Goal: Task Accomplishment & Management: Manage account settings

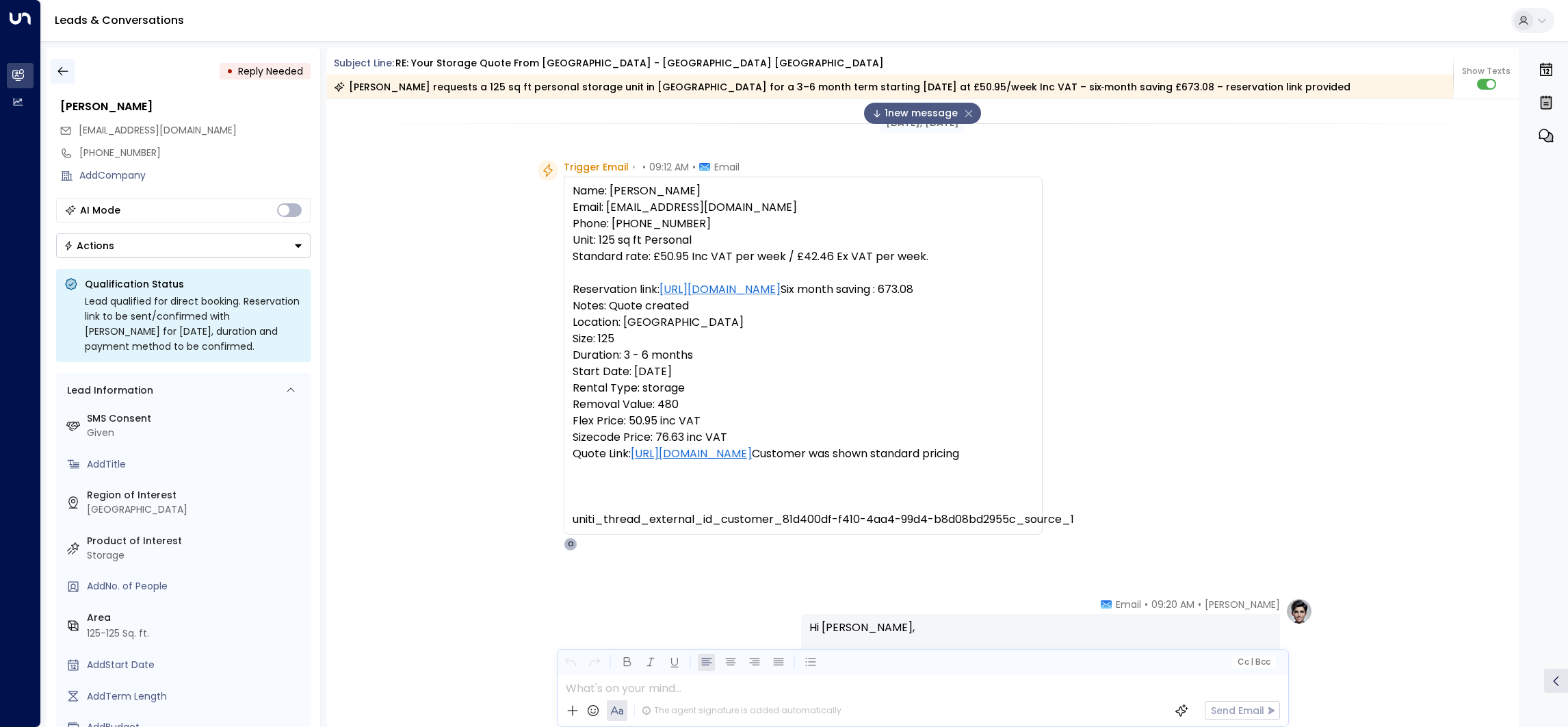
scroll to position [1057, 0]
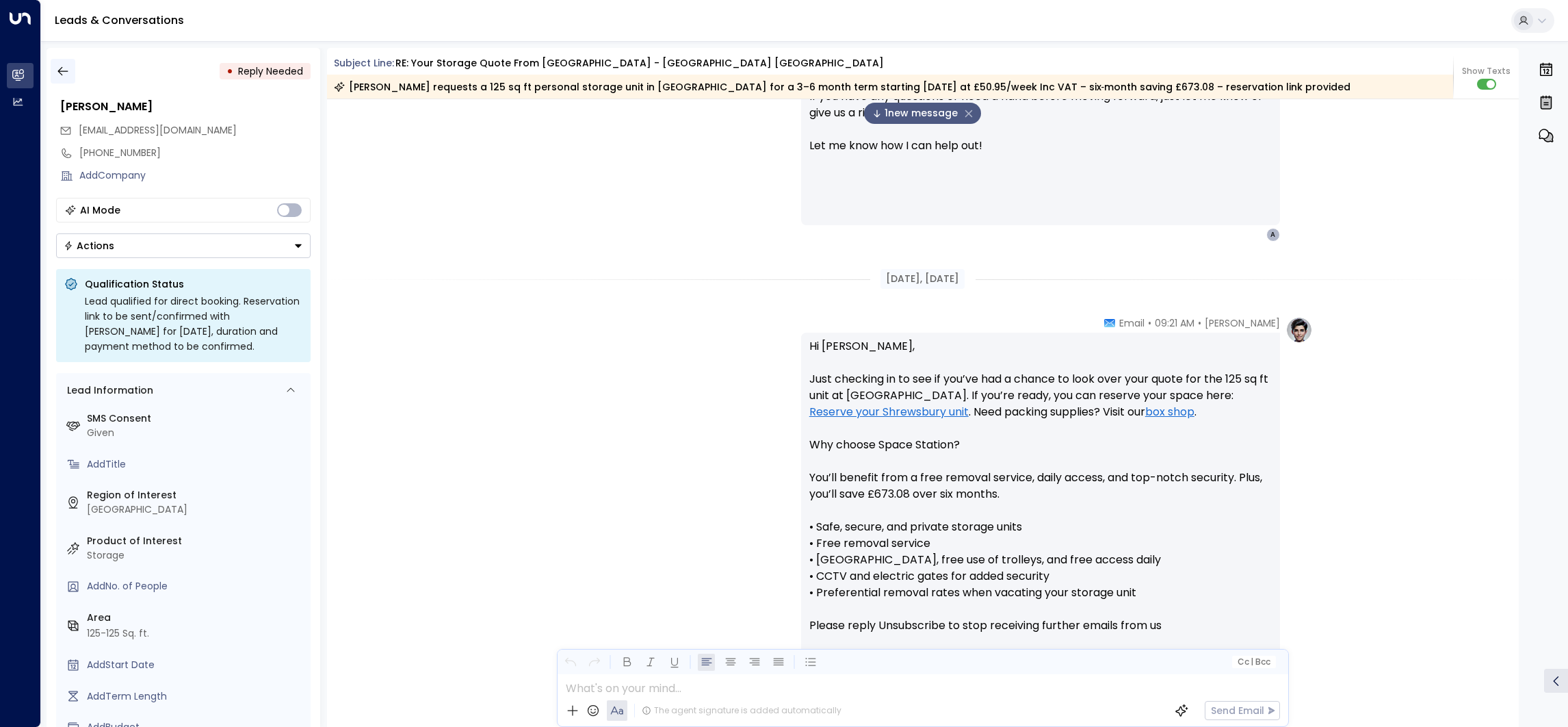
click at [54, 64] on button "button" at bounding box center [63, 71] width 25 height 25
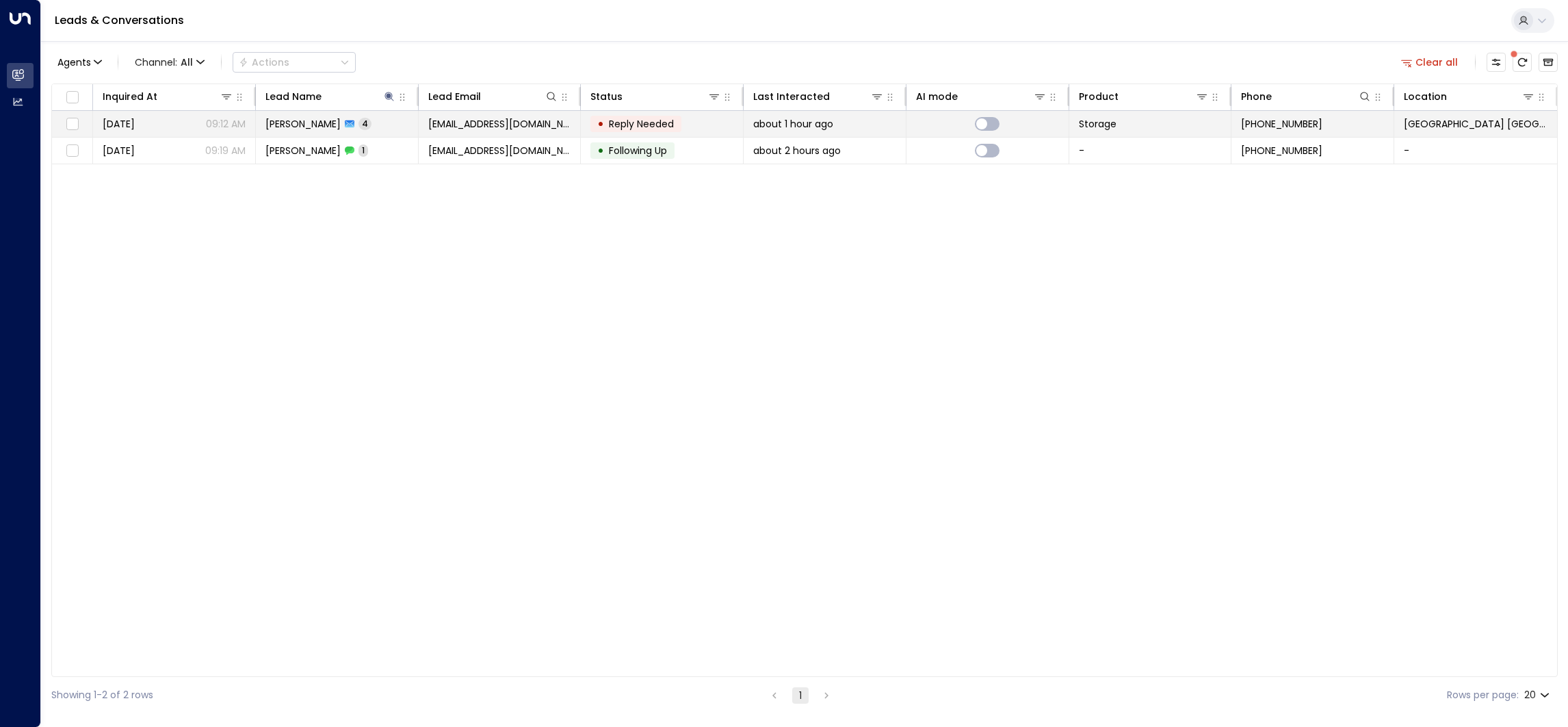
click at [518, 117] on span "[EMAIL_ADDRESS][DOMAIN_NAME]" at bounding box center [500, 124] width 143 height 13
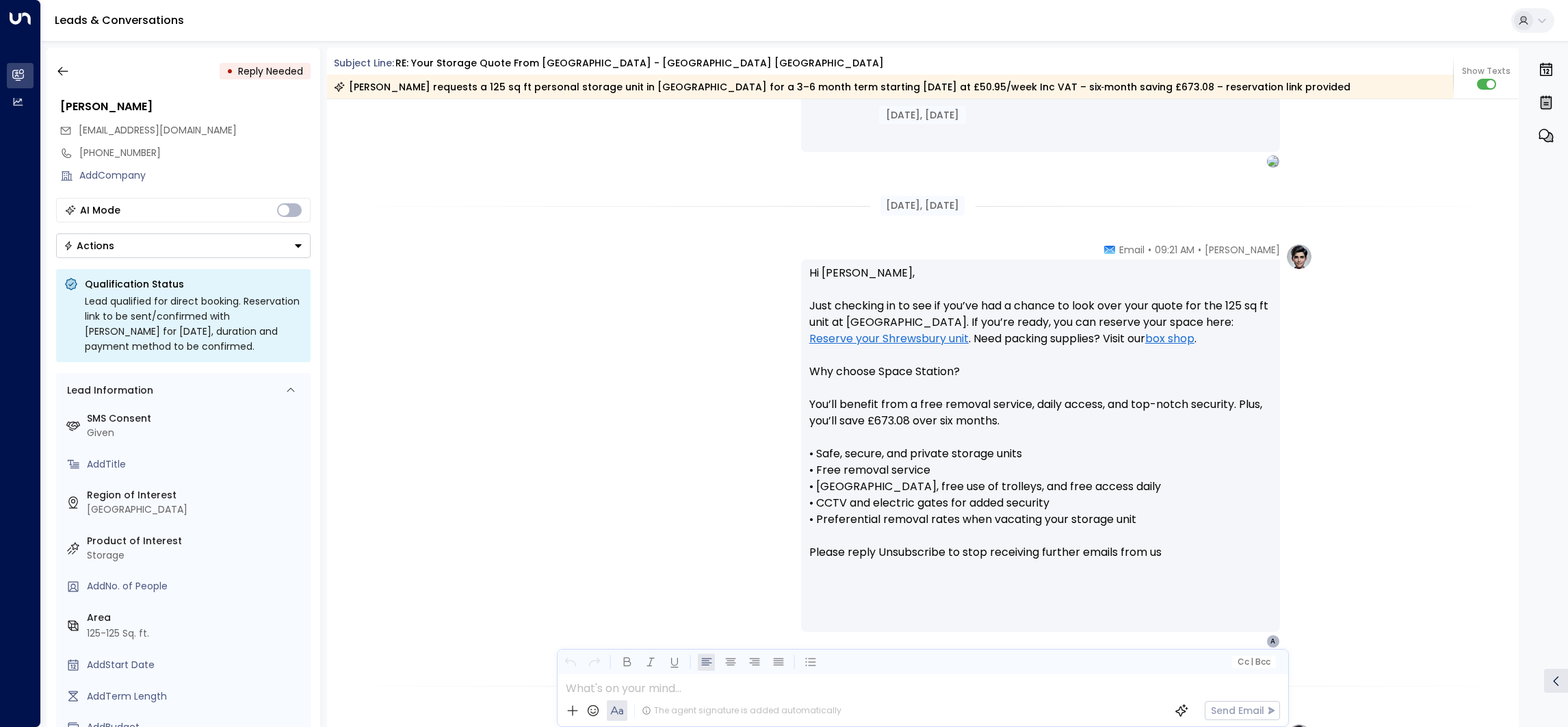
scroll to position [1084, 0]
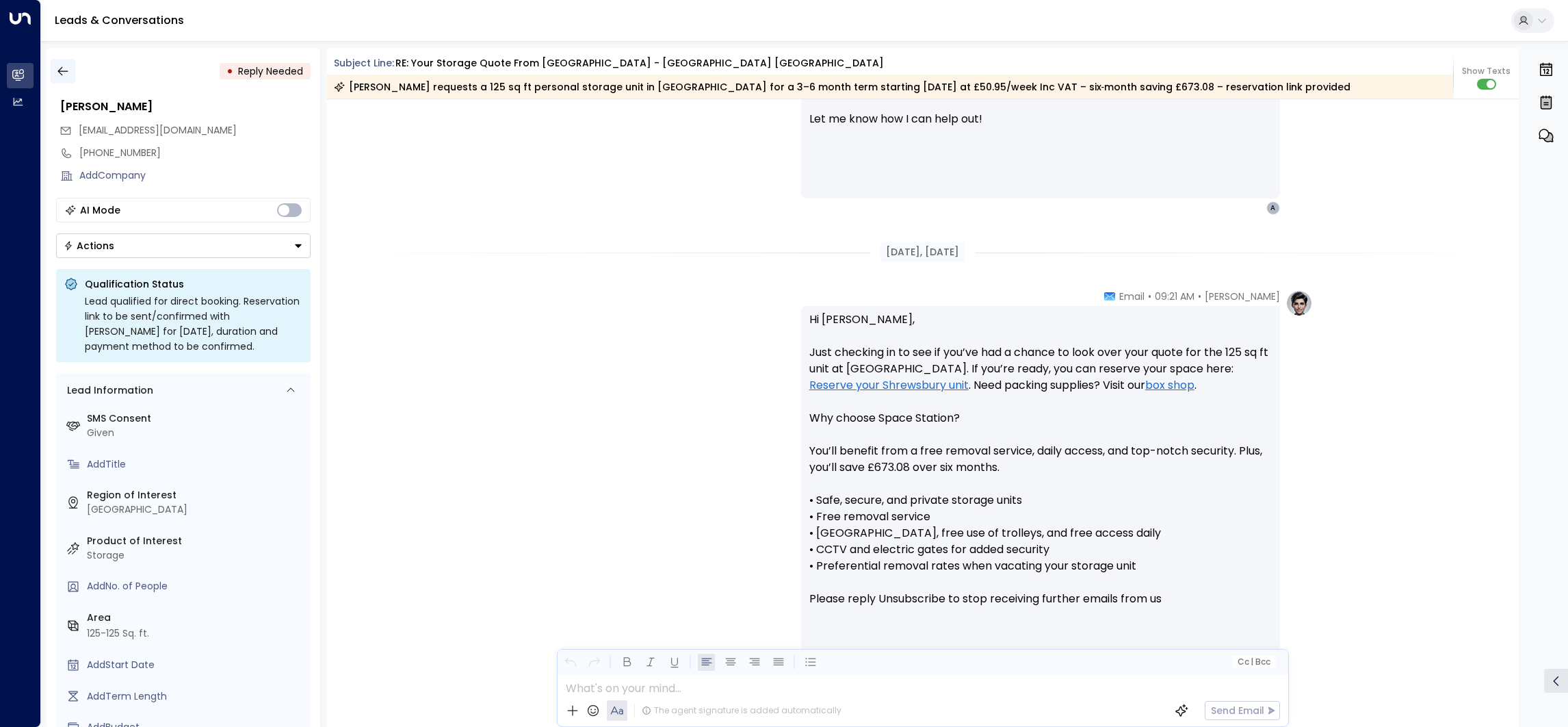
click at [67, 72] on icon "button" at bounding box center [63, 71] width 13 height 13
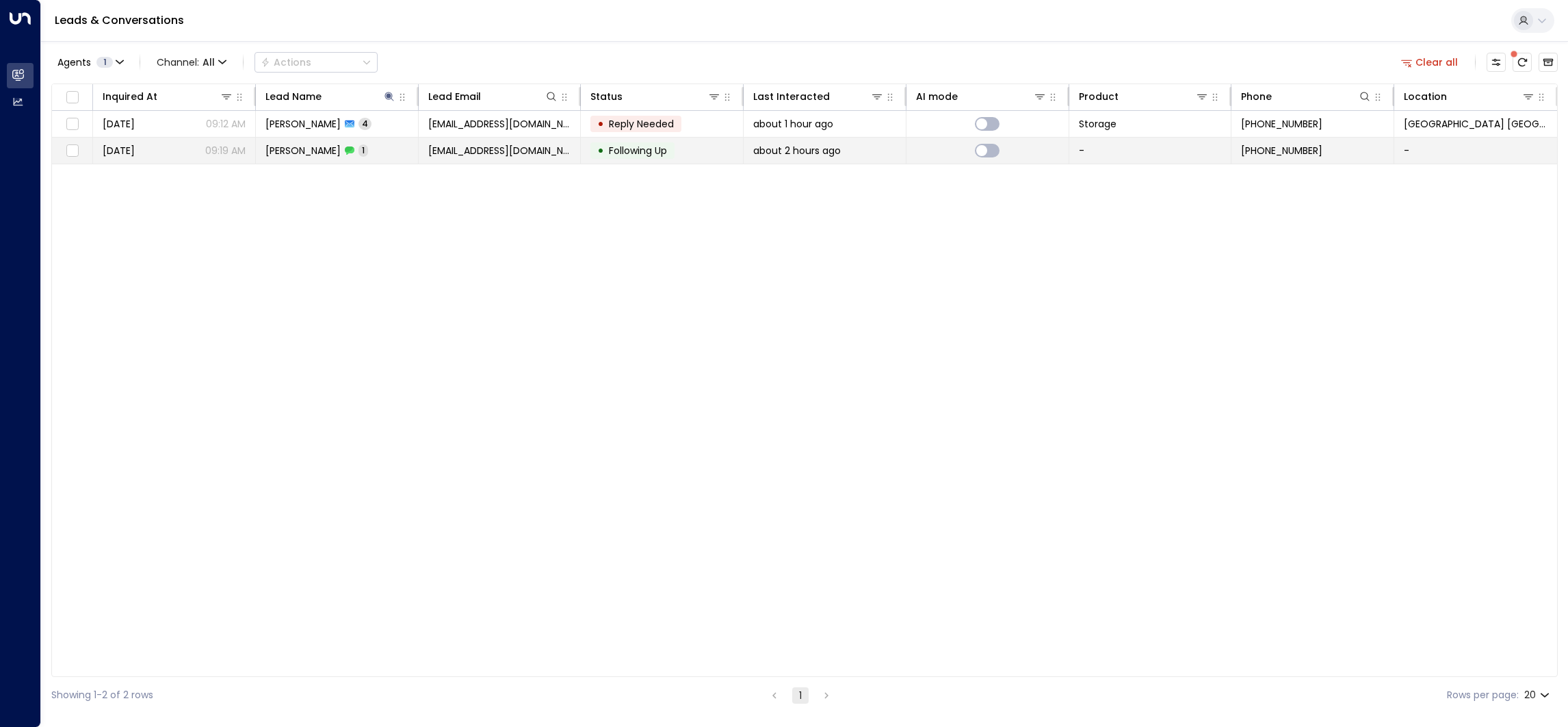
click at [581, 151] on td "• Following Up" at bounding box center [662, 151] width 163 height 26
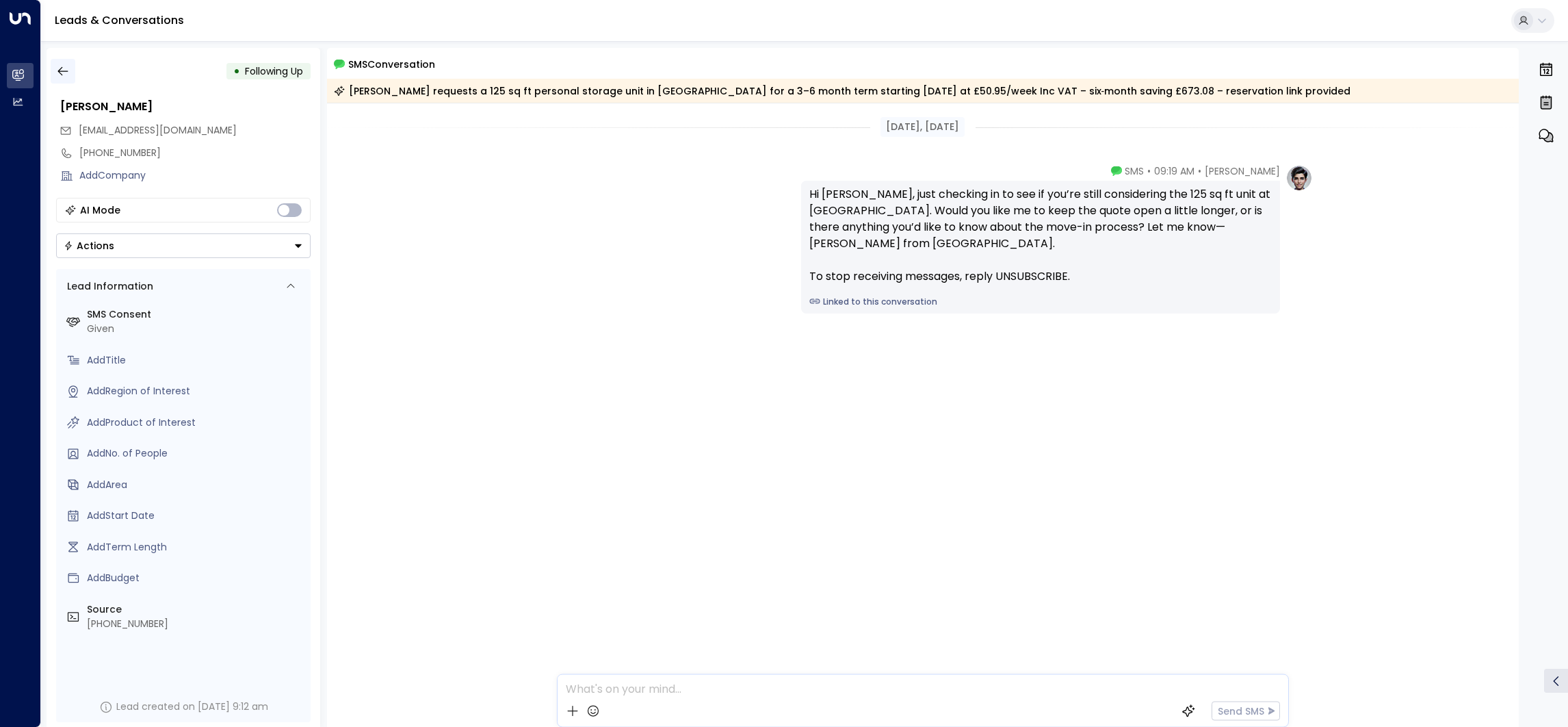
click at [58, 70] on icon "button" at bounding box center [63, 71] width 10 height 9
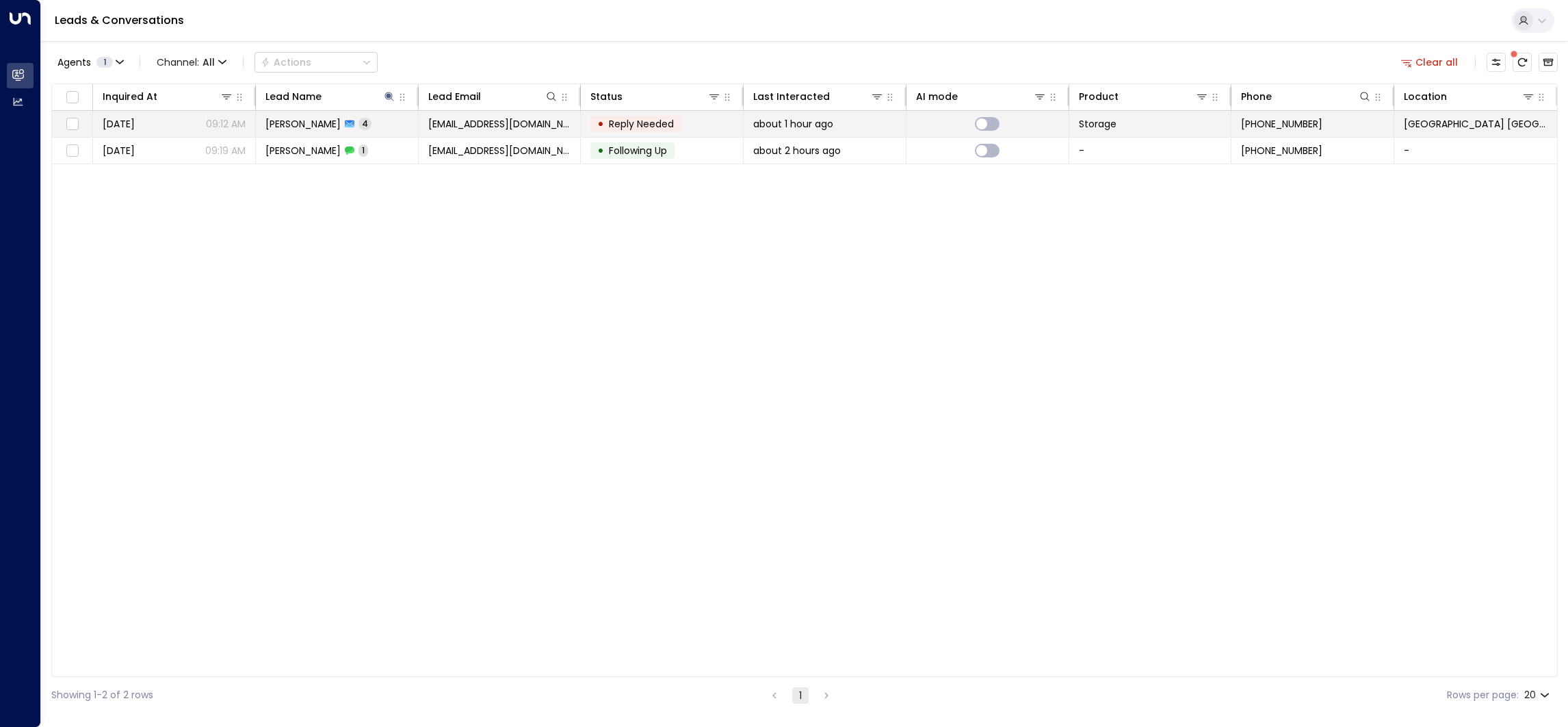
click at [387, 120] on td "[PERSON_NAME] 4" at bounding box center [337, 124] width 163 height 26
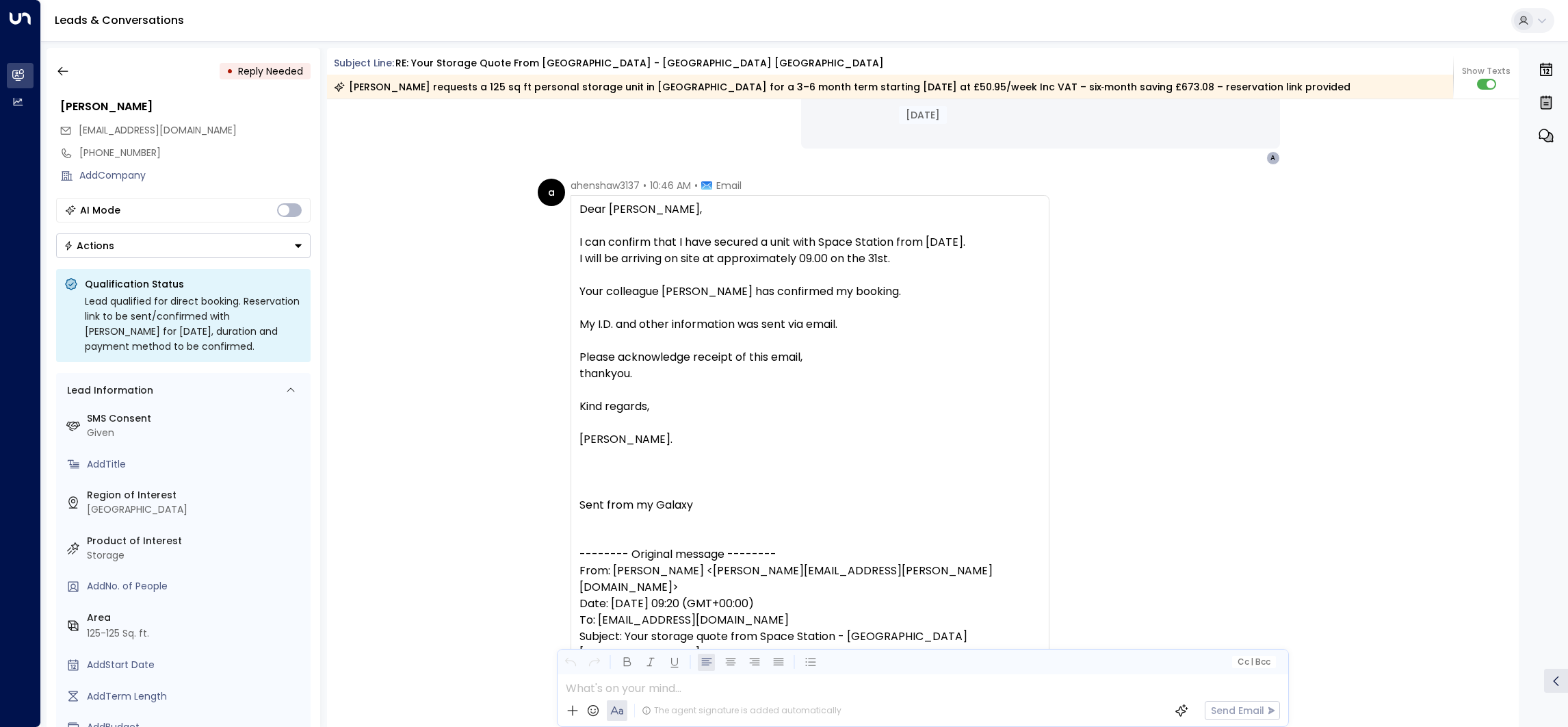
scroll to position [2040, 0]
click at [712, 684] on div at bounding box center [922, 684] width 730 height 20
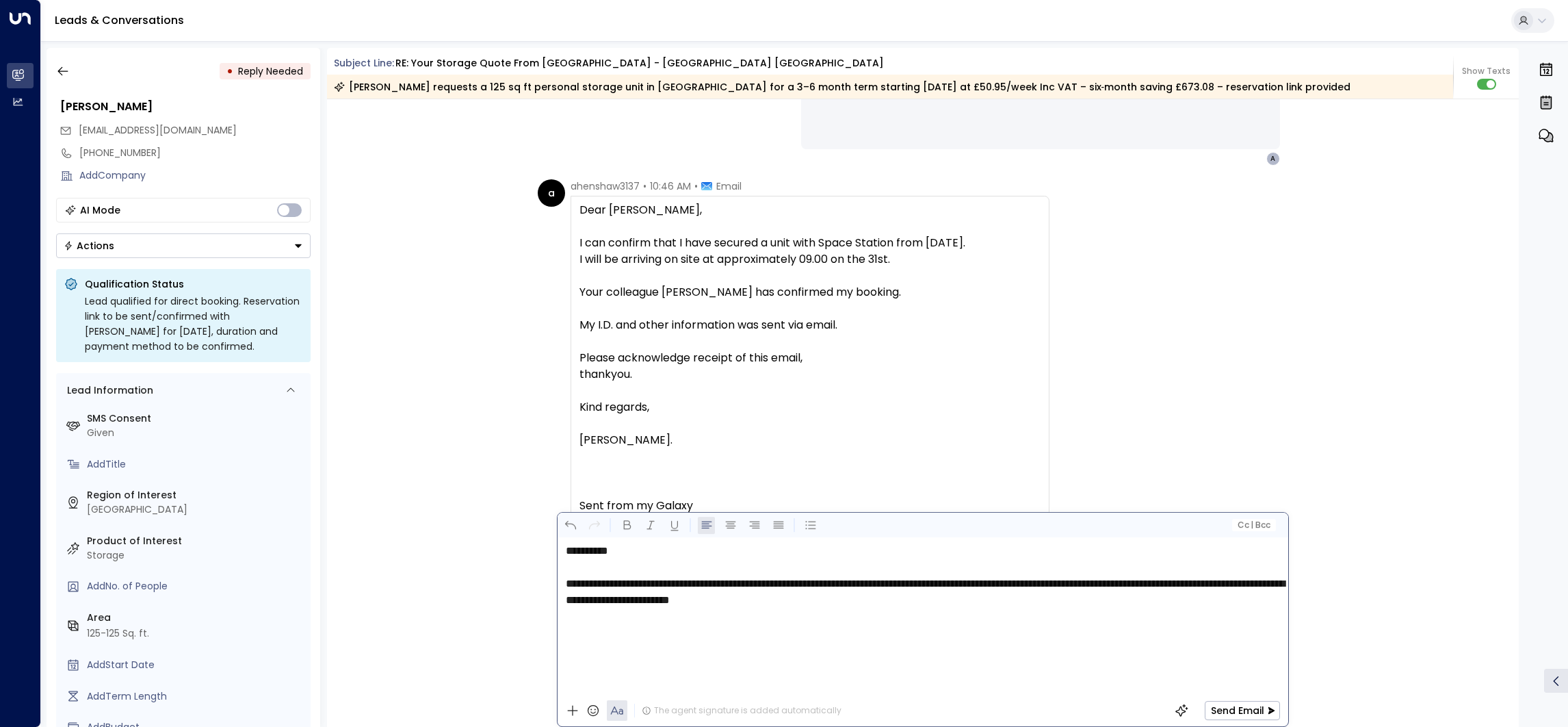
click at [923, 592] on p "**********" at bounding box center [926, 592] width 721 height 33
click at [688, 711] on div "The agent signature is added automatically" at bounding box center [742, 711] width 200 height 12
click at [645, 709] on icon at bounding box center [647, 711] width 10 height 10
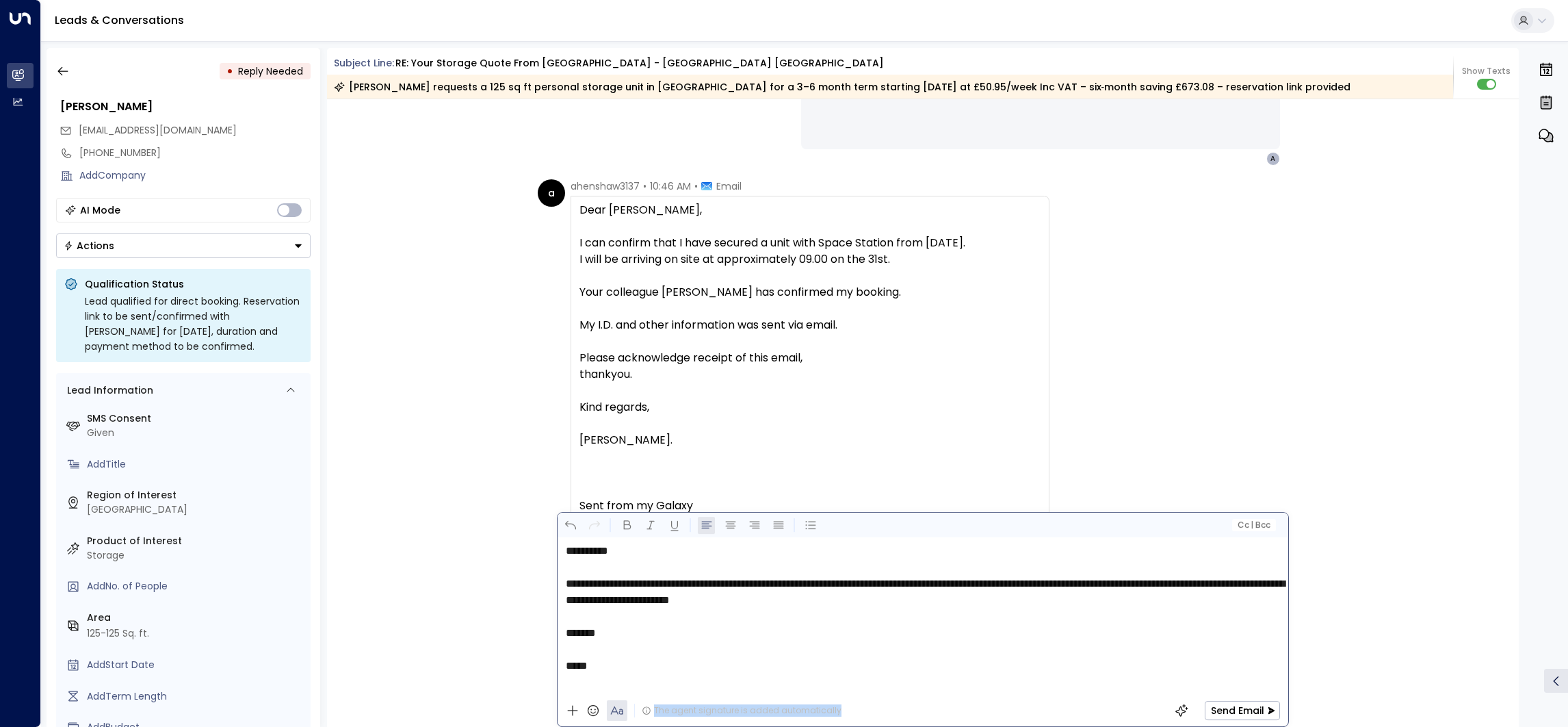
click at [645, 709] on icon at bounding box center [647, 711] width 10 height 10
click at [1250, 525] on span "|" at bounding box center [1252, 525] width 3 height 10
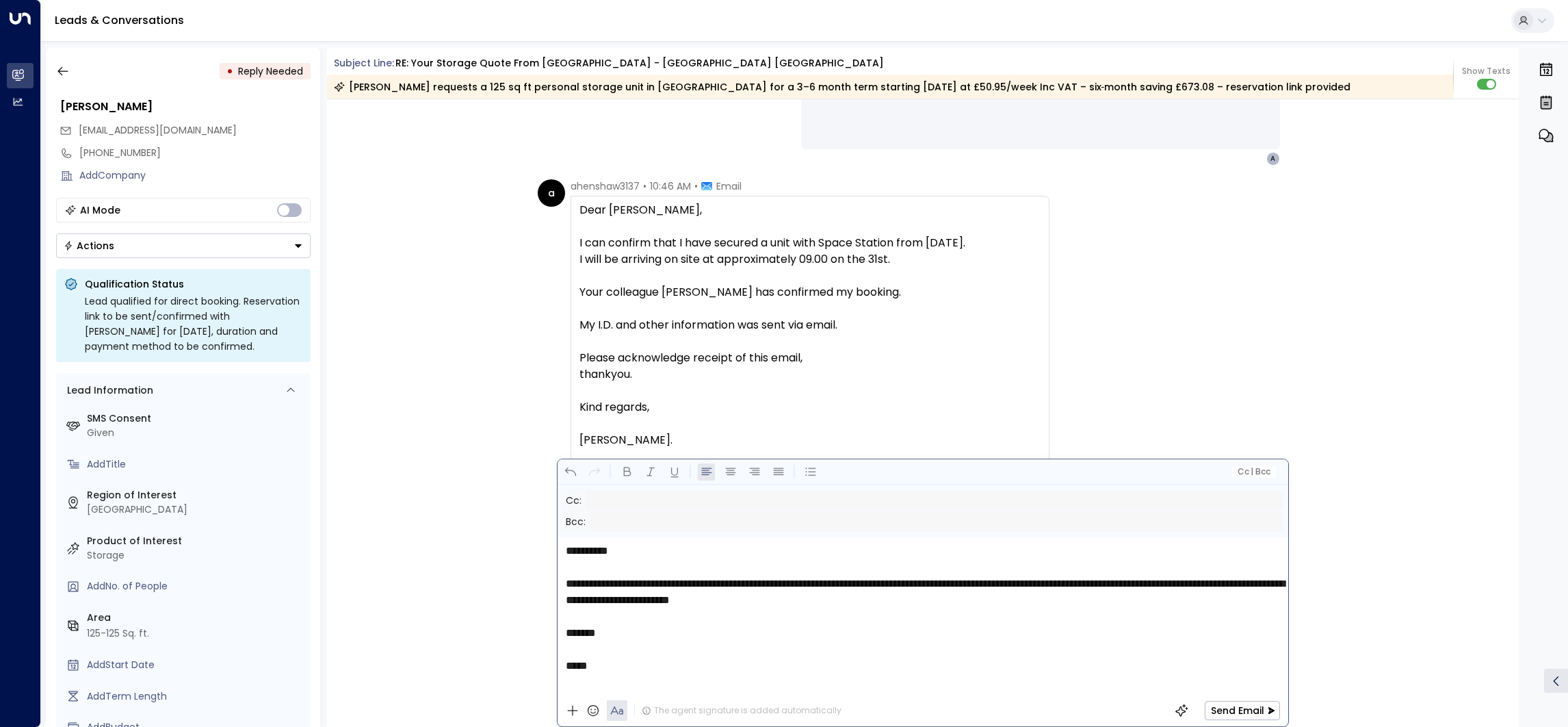
click at [231, 248] on button "Actions" at bounding box center [184, 245] width 255 height 25
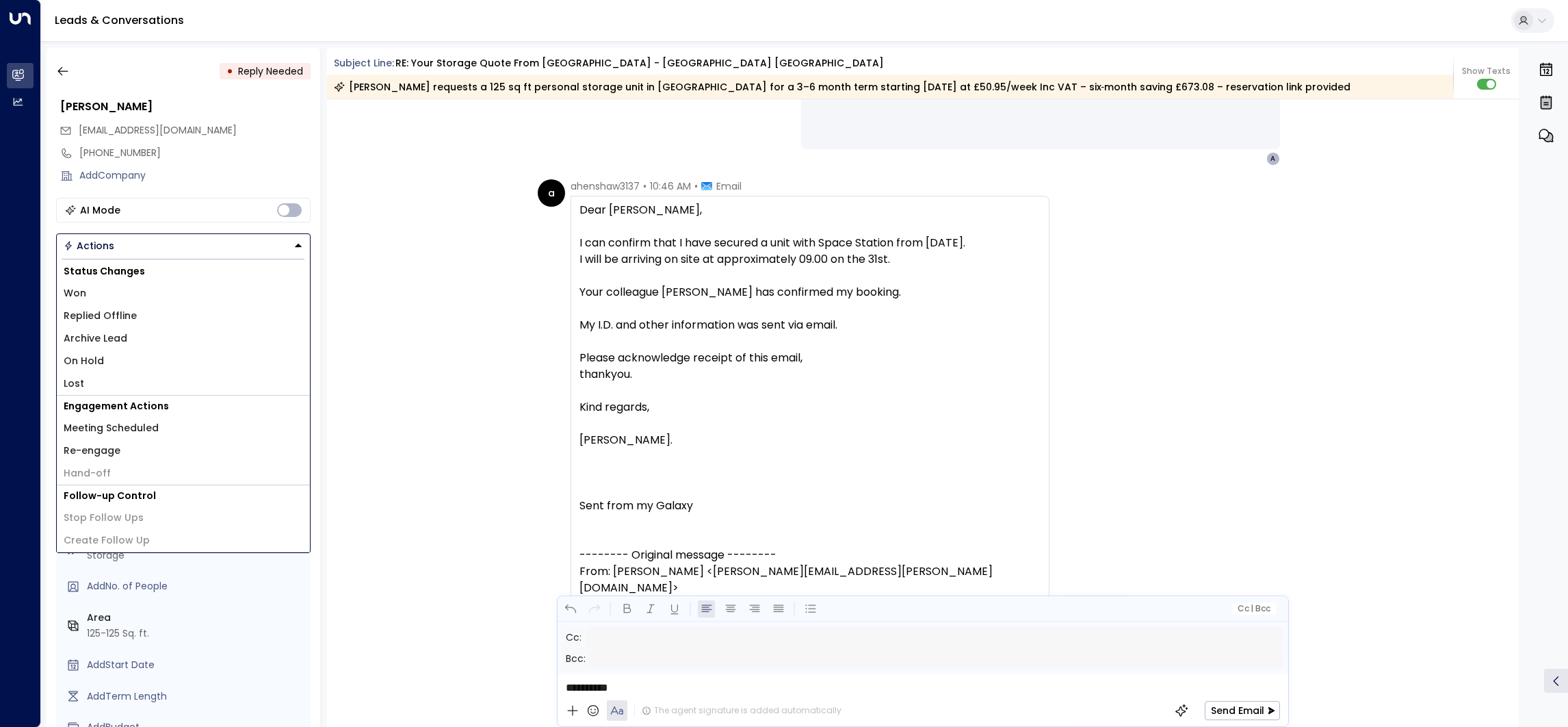
click at [166, 319] on li "Replied Offline" at bounding box center [184, 316] width 253 height 22
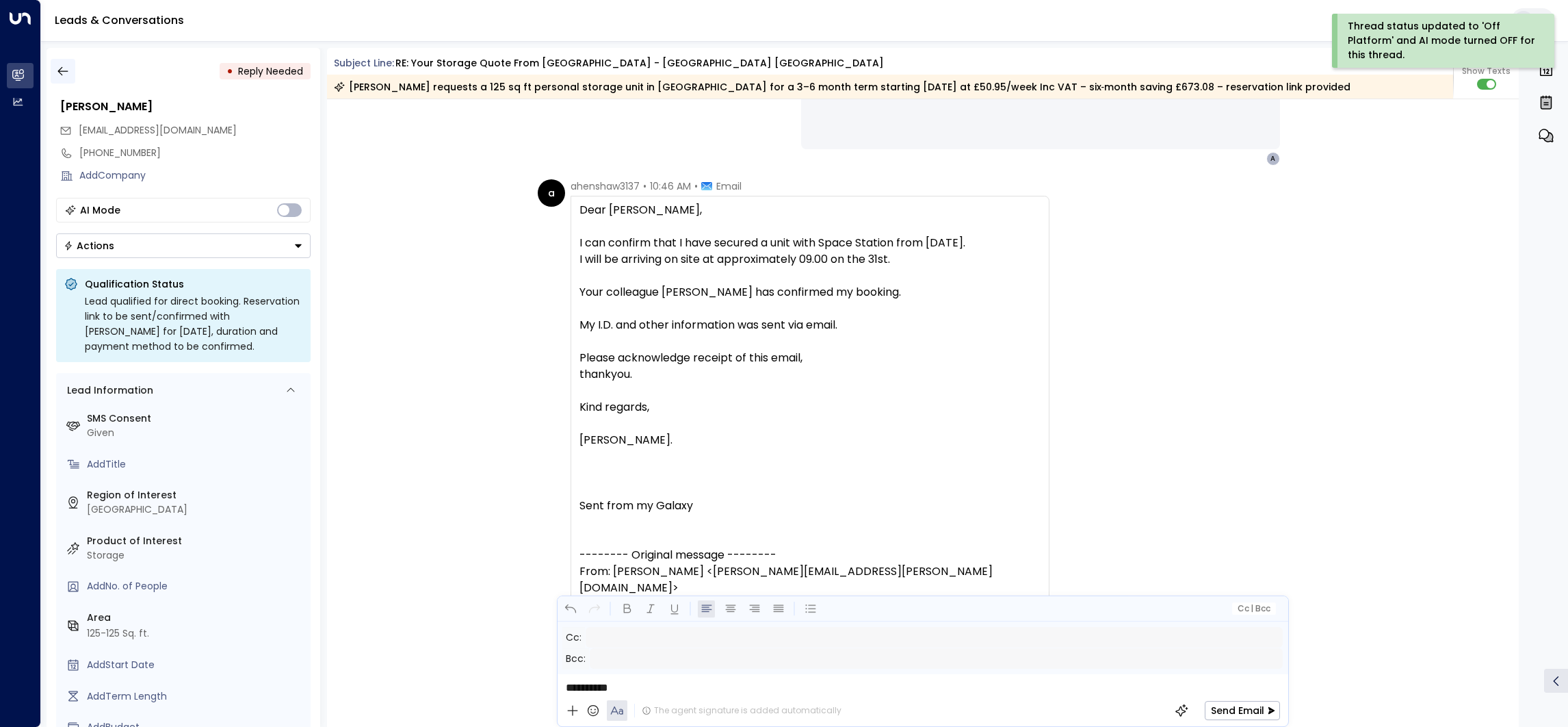
click at [67, 75] on icon "button" at bounding box center [63, 71] width 13 height 13
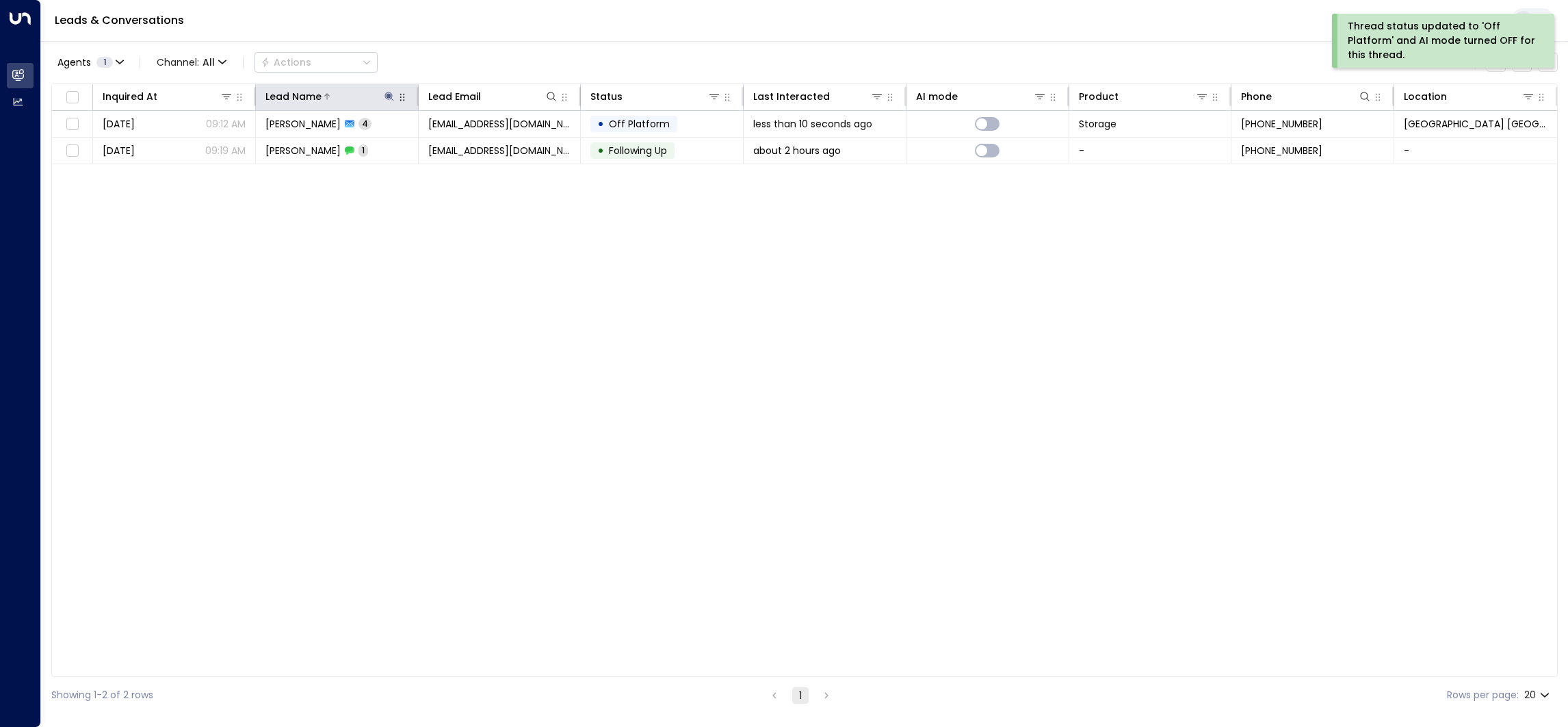
click at [391, 94] on icon at bounding box center [389, 96] width 9 height 9
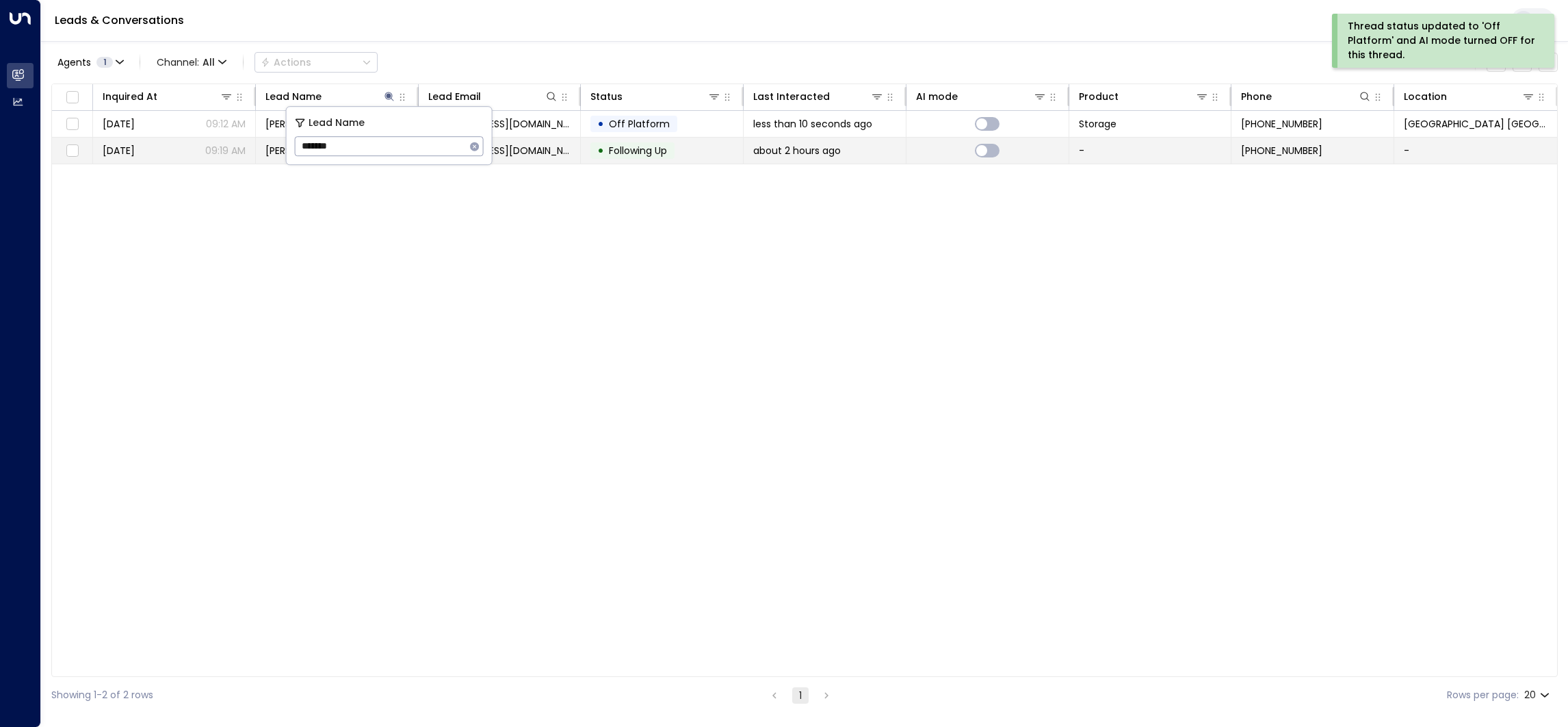
drag, startPoint x: 387, startPoint y: 143, endPoint x: 172, endPoint y: 143, distance: 215.0
click at [172, 143] on body "Thread status updated to 'Off Platform' and AI mode turned OFF for this thread.…" at bounding box center [784, 357] width 1568 height 714
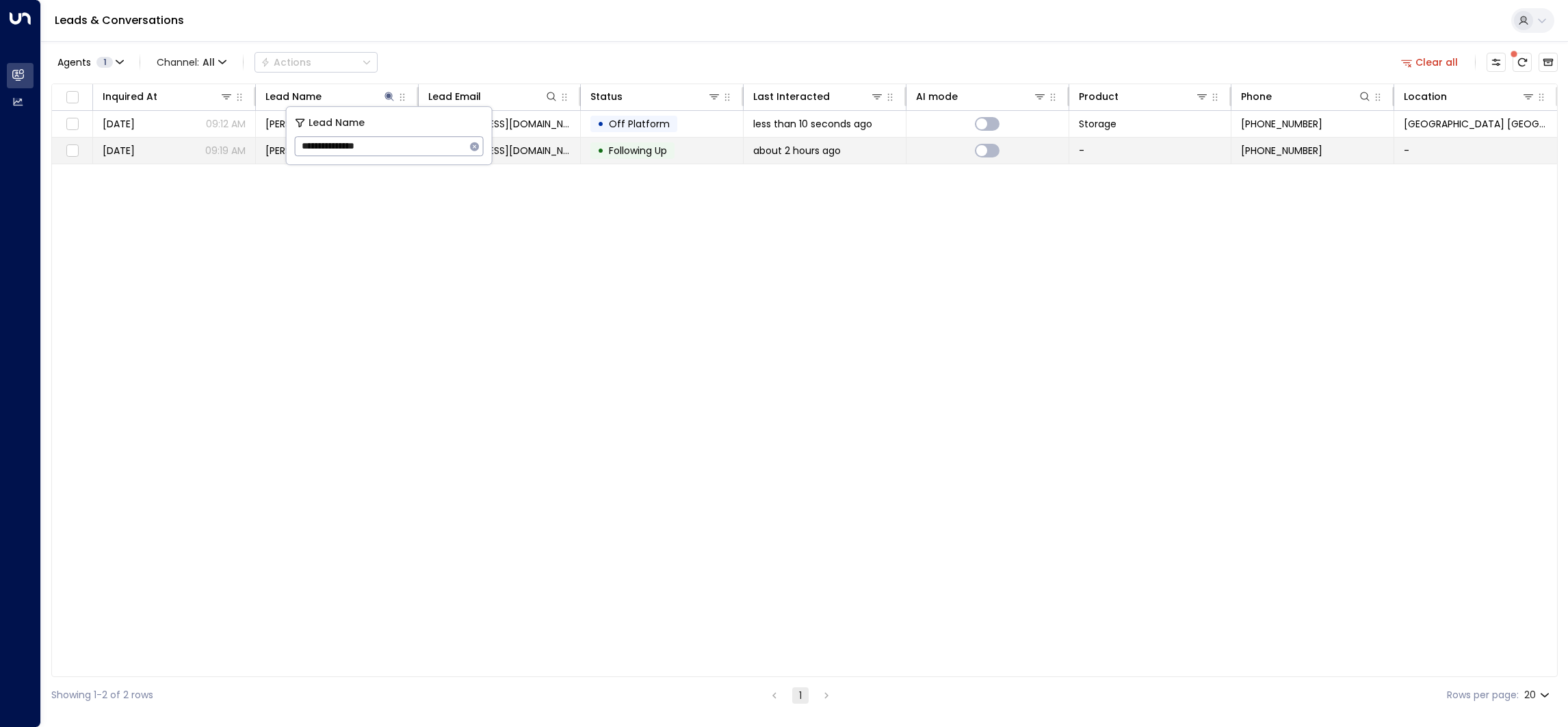
click at [264, 142] on body "**********" at bounding box center [784, 357] width 1568 height 714
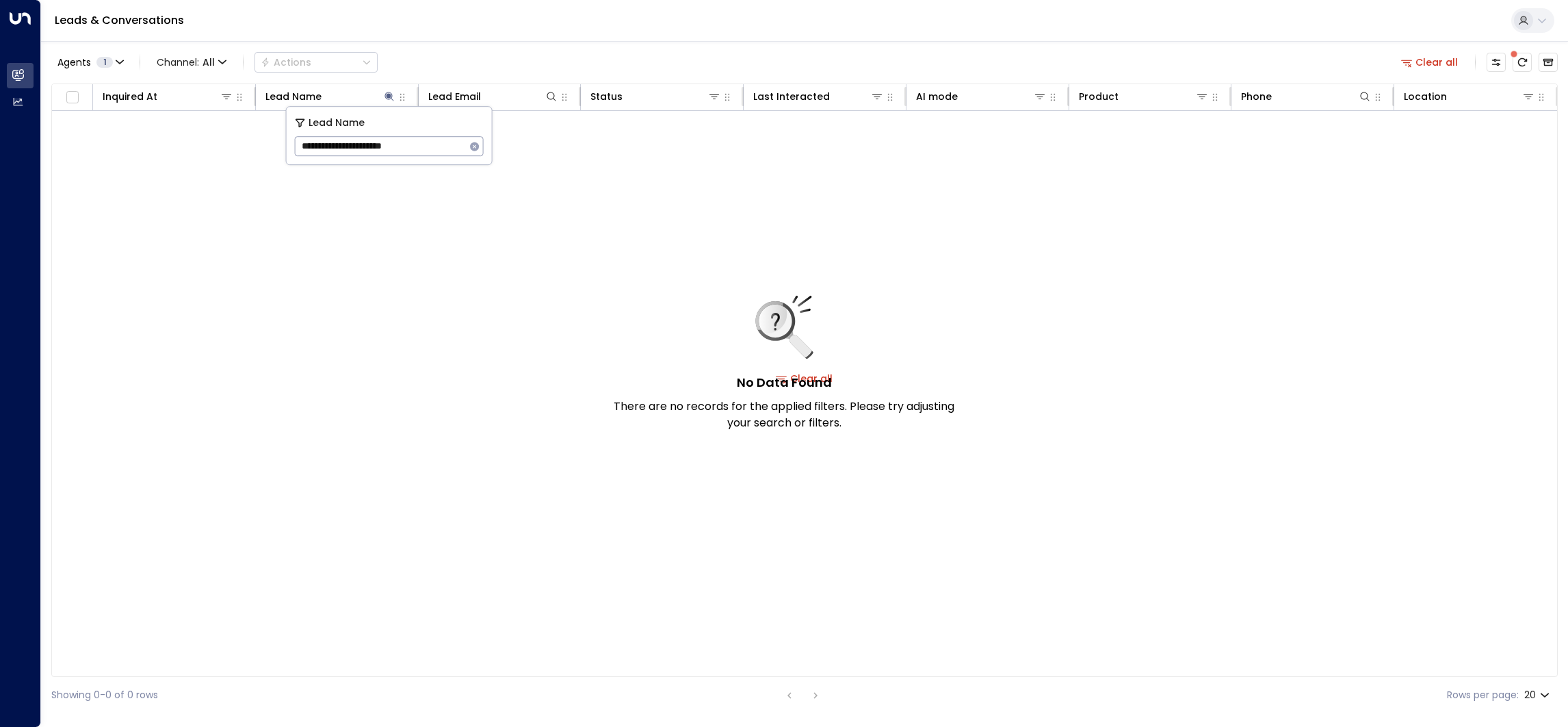
drag, startPoint x: 390, startPoint y: 146, endPoint x: 289, endPoint y: 145, distance: 101.0
click at [289, 145] on div "**********" at bounding box center [390, 135] width 205 height 58
drag, startPoint x: 438, startPoint y: 145, endPoint x: 294, endPoint y: 141, distance: 144.1
click at [294, 141] on div "**********" at bounding box center [390, 135] width 205 height 58
type input "********"
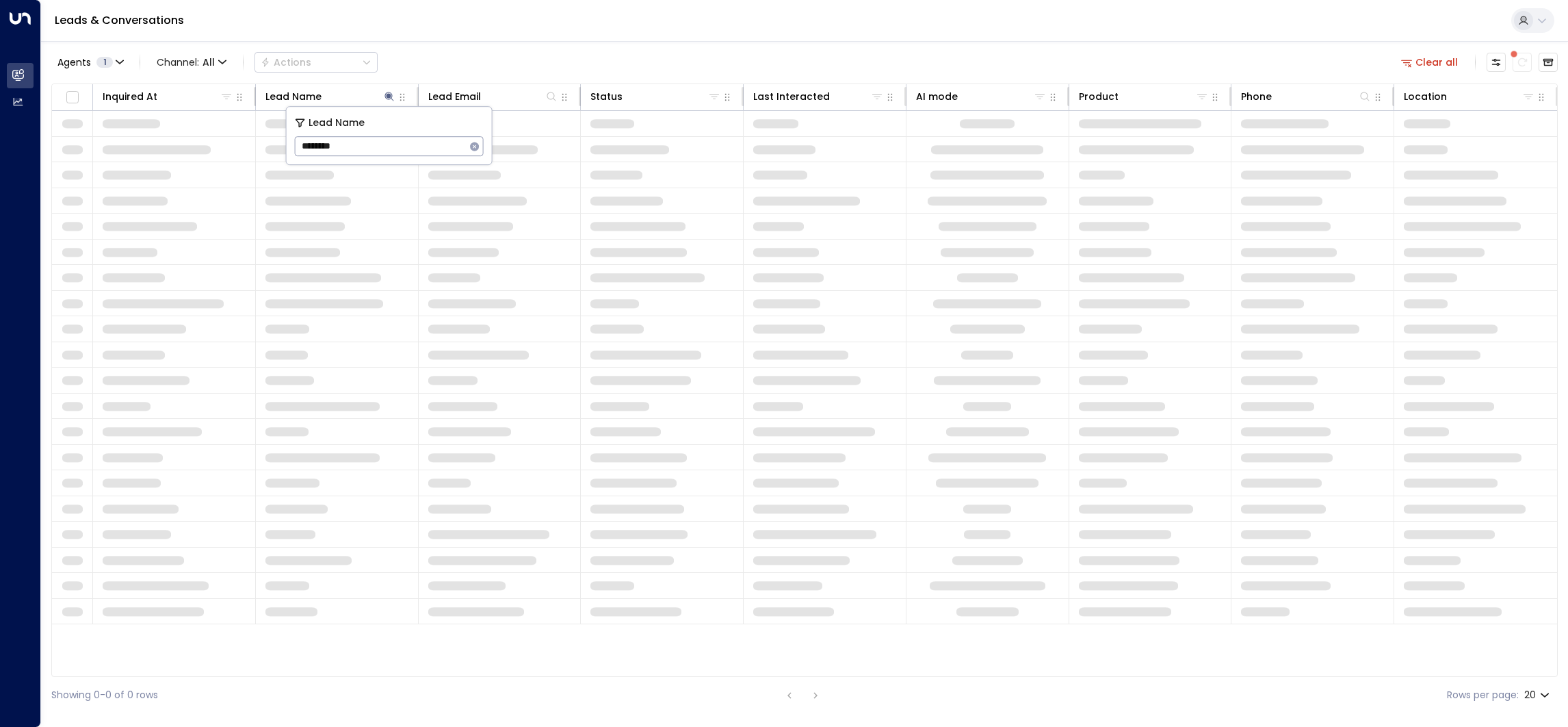
click at [467, 43] on div "Agents 1 Channel: All Actions Clear all Inquired At Lead Name Lead Email Status…" at bounding box center [804, 377] width 1507 height 672
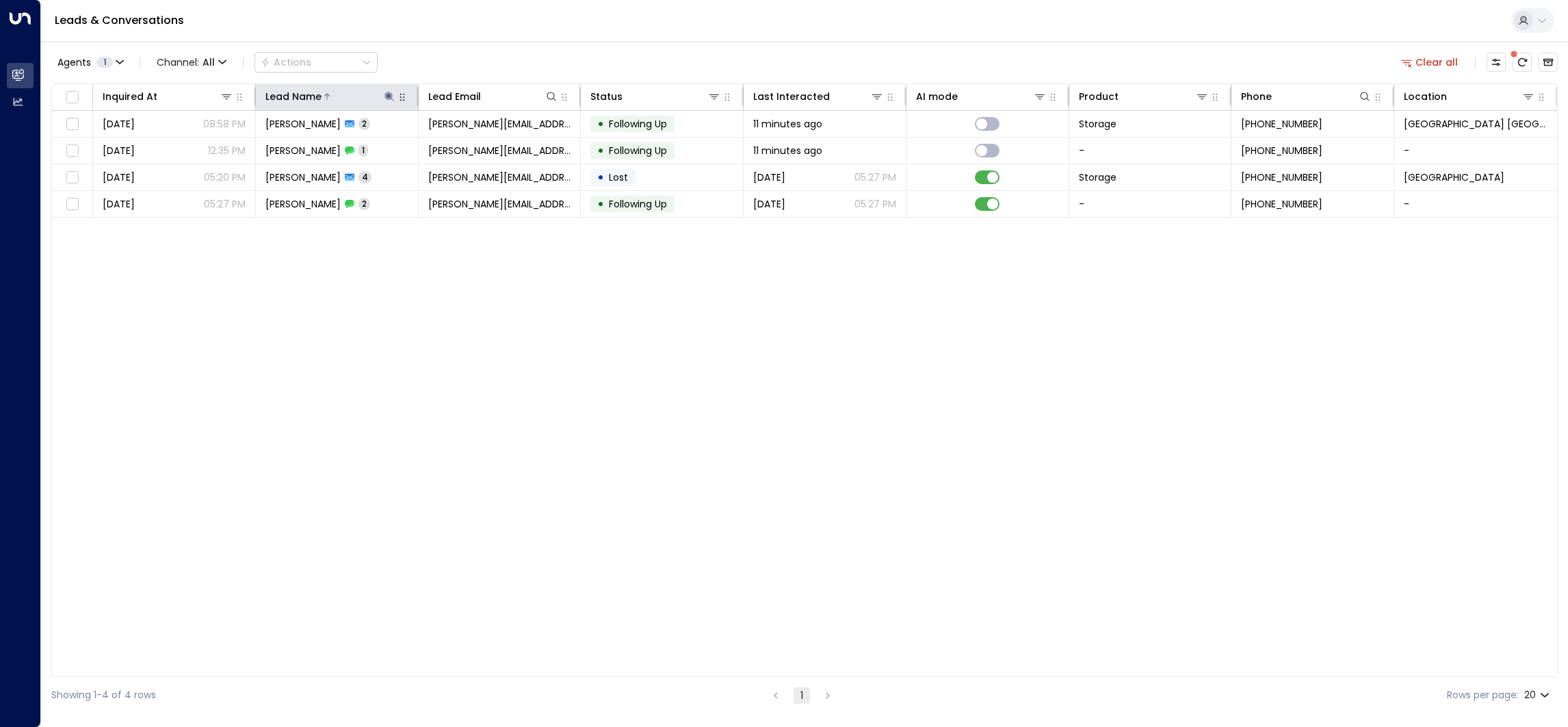
click at [389, 98] on icon at bounding box center [389, 96] width 11 height 11
click at [475, 146] on icon "button" at bounding box center [474, 146] width 9 height 9
click at [438, 146] on input "text" at bounding box center [390, 146] width 189 height 25
type input "*******"
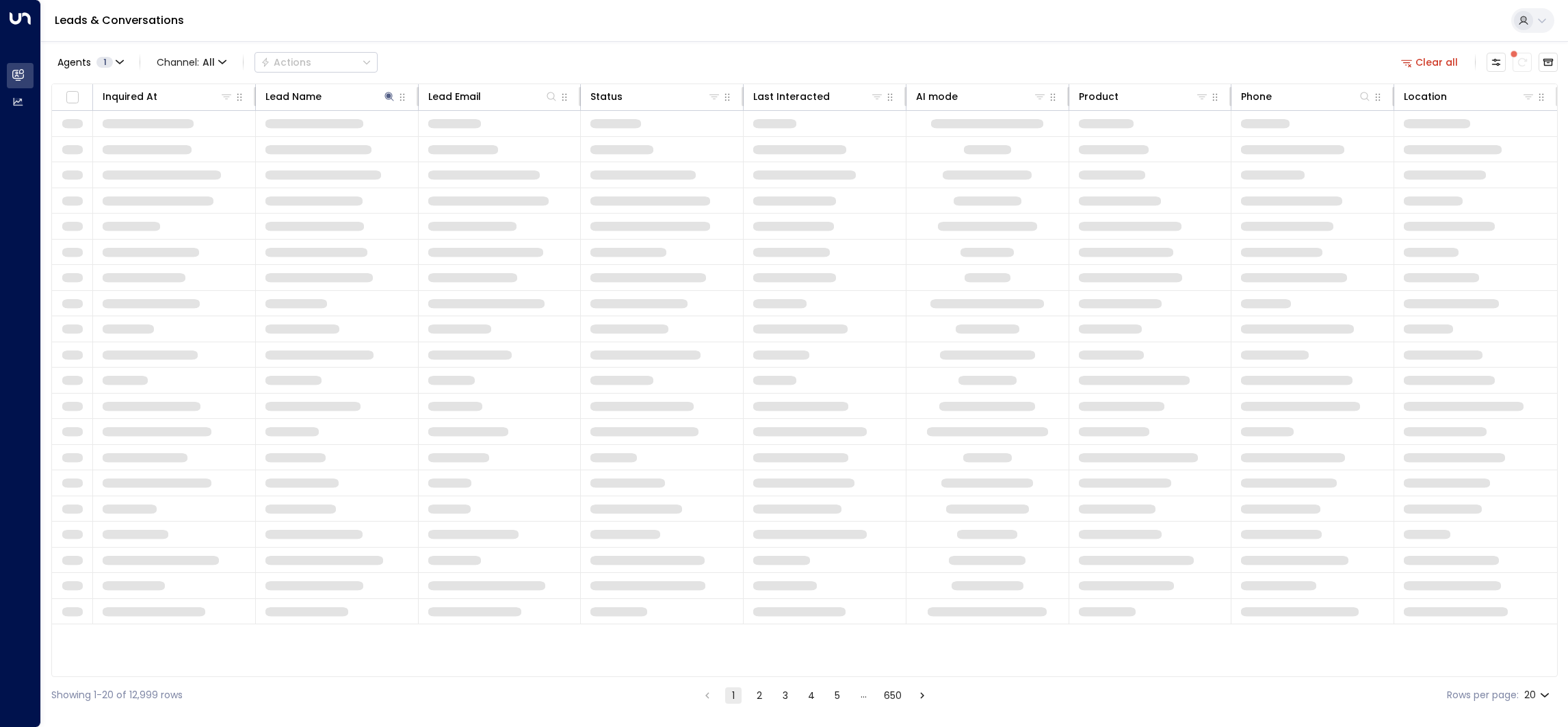
click at [457, 34] on div "Leads & Conversations" at bounding box center [805, 21] width 1527 height 42
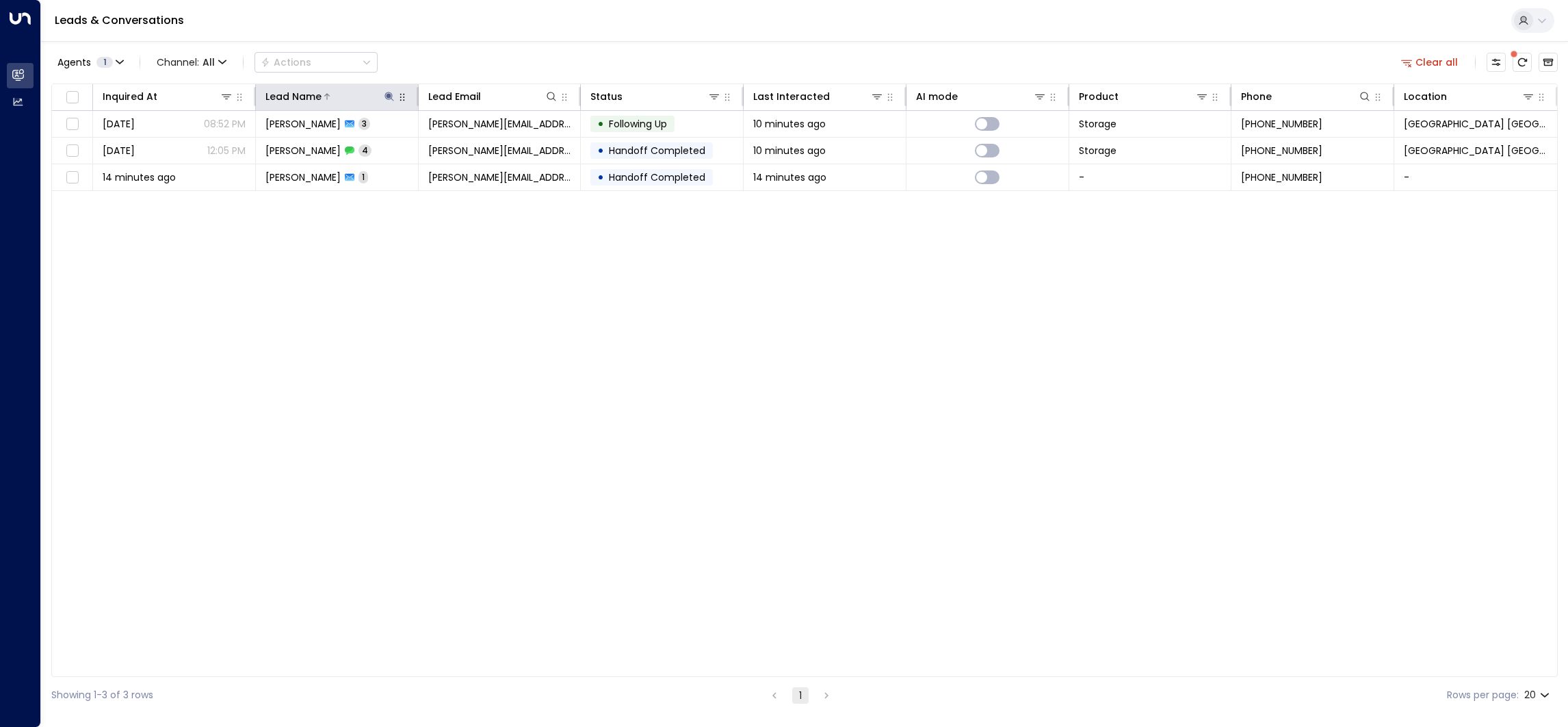
click at [388, 98] on icon at bounding box center [389, 96] width 11 height 11
click at [473, 143] on icon "button" at bounding box center [474, 146] width 9 height 9
click at [417, 142] on input "text" at bounding box center [390, 146] width 189 height 25
paste input "******"
type input "******"
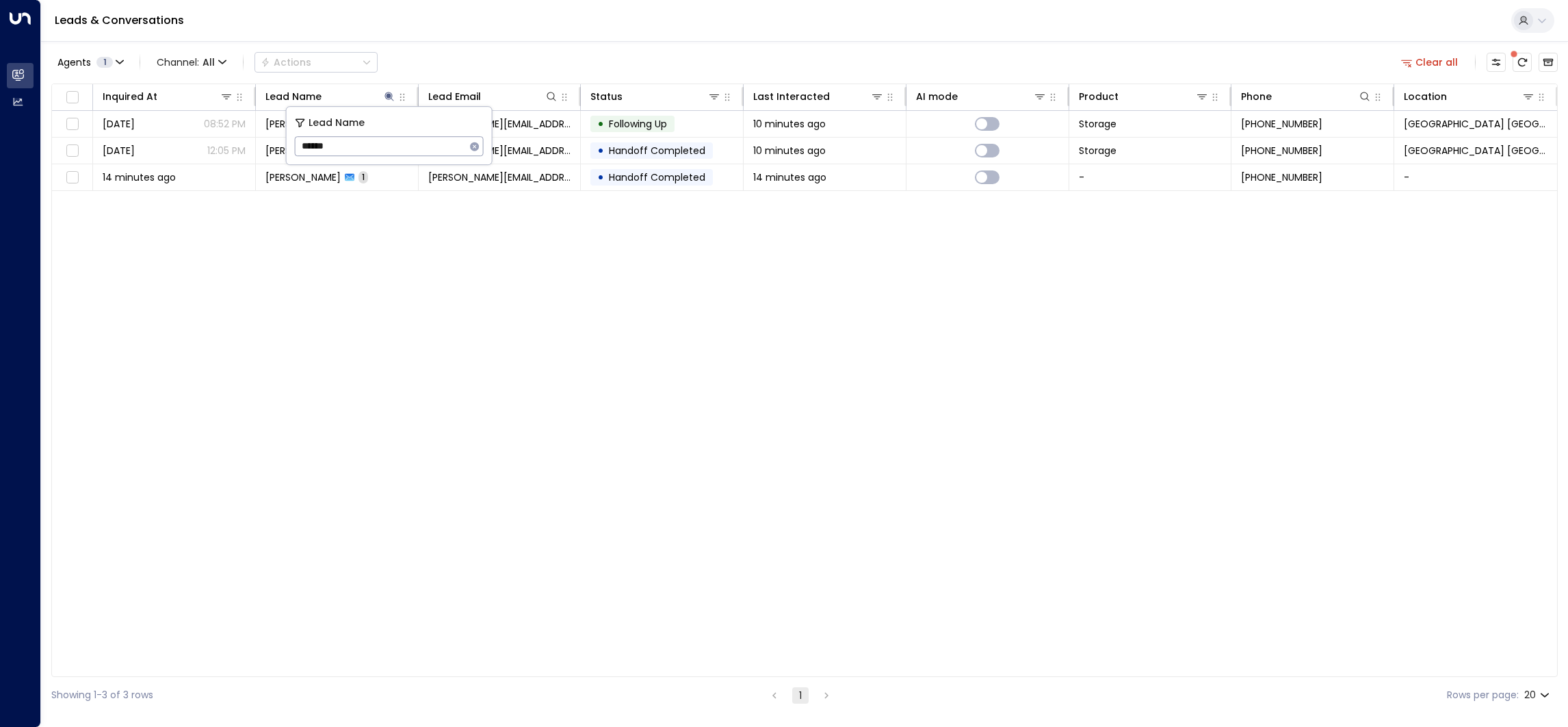
click at [470, 48] on div "Agents 1 Channel: All Actions Clear all" at bounding box center [804, 62] width 1507 height 28
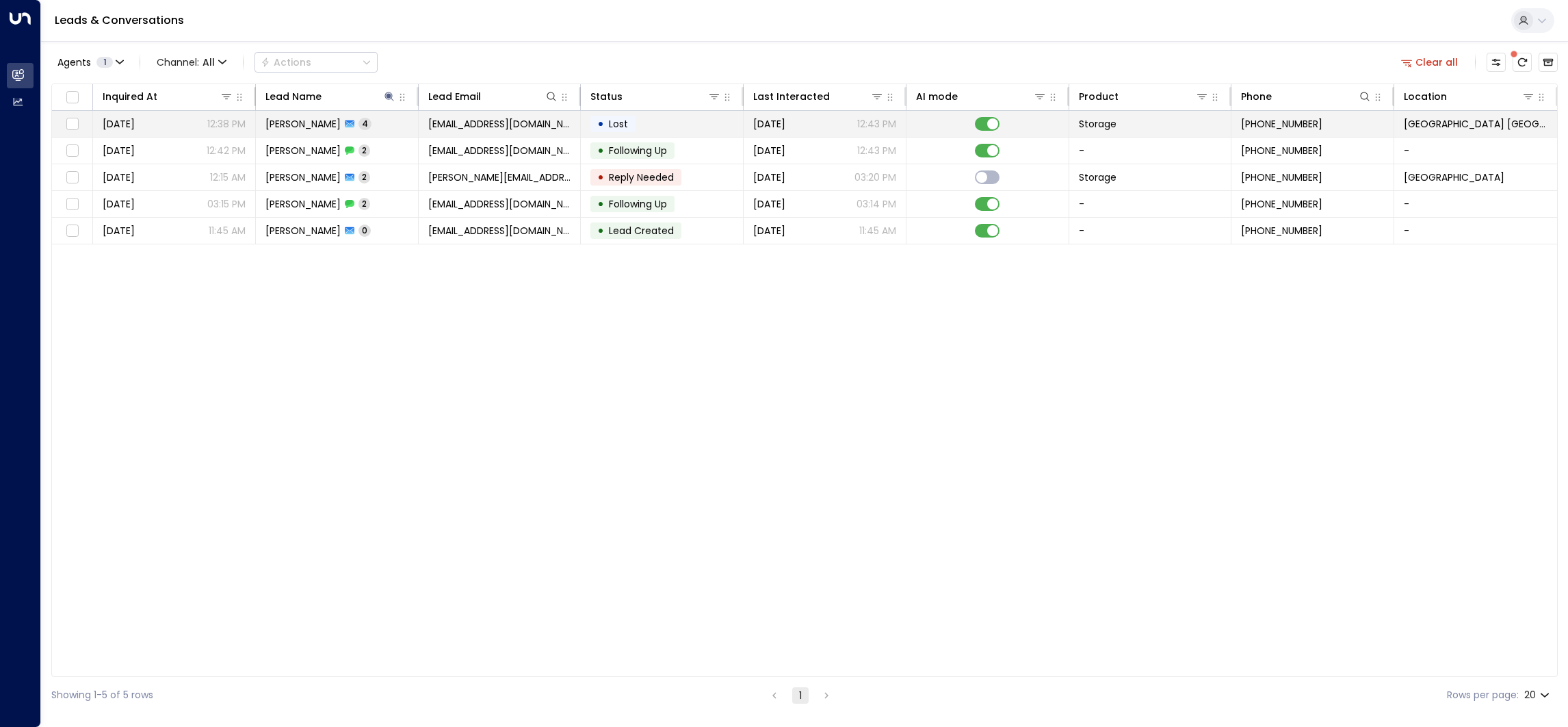
click at [371, 129] on td "[PERSON_NAME] 4" at bounding box center [337, 124] width 163 height 26
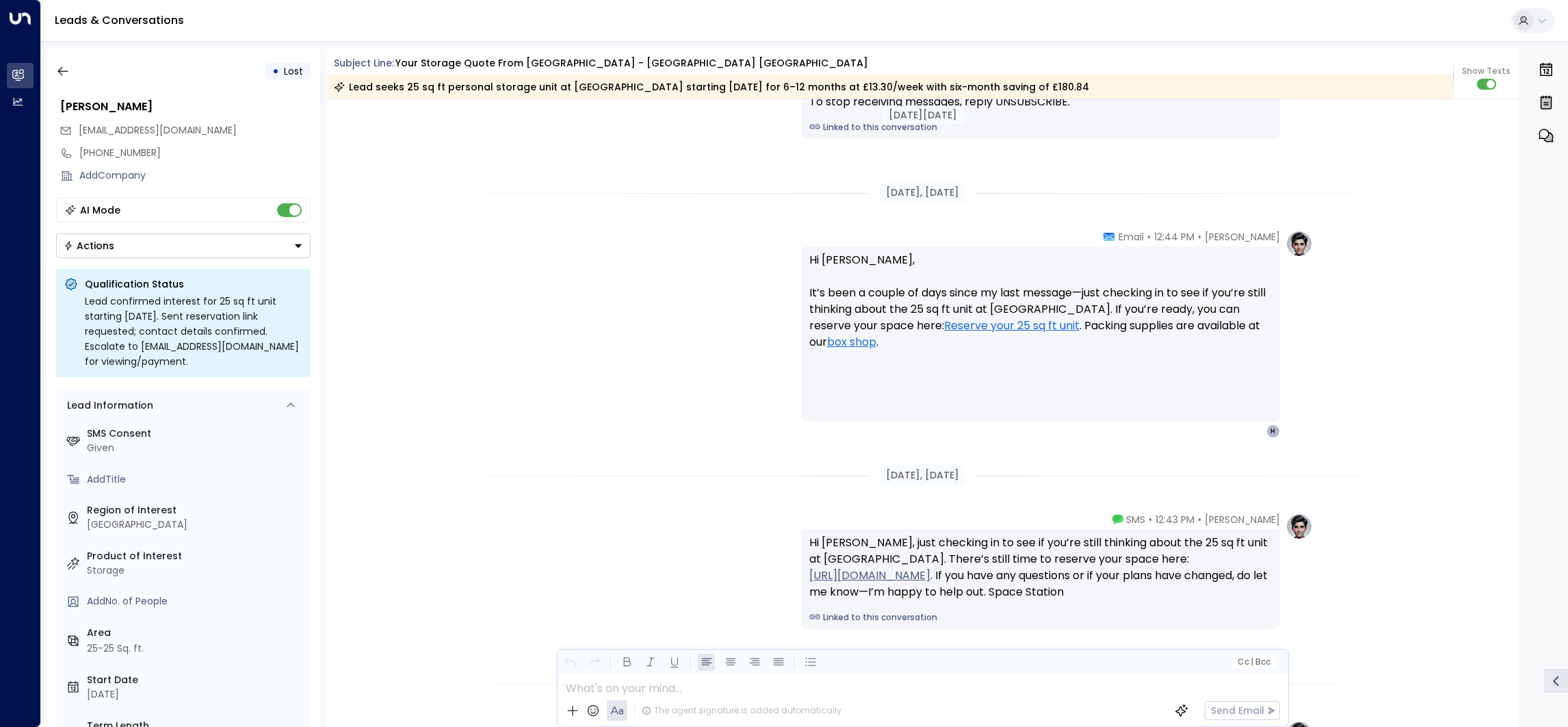
scroll to position [1466, 0]
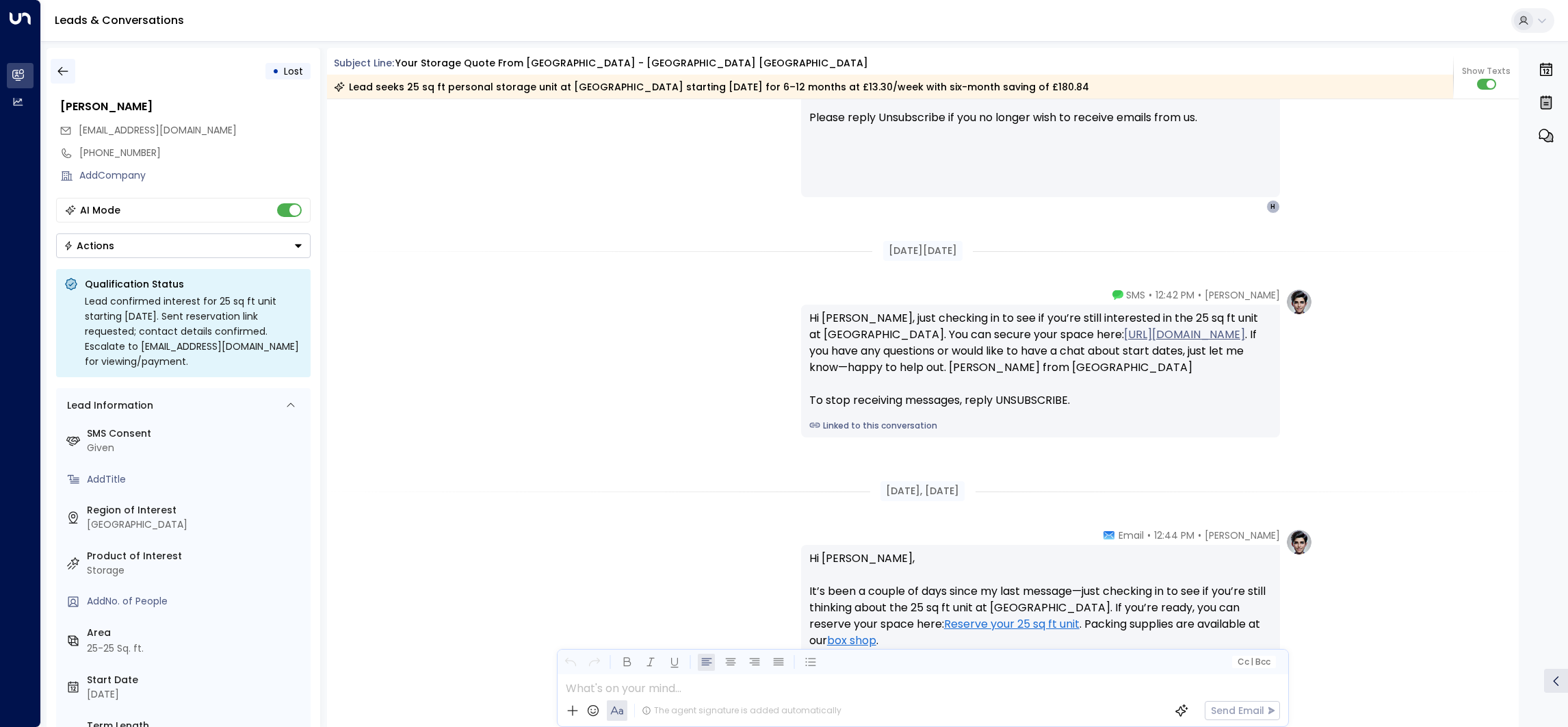
click at [67, 75] on icon "button" at bounding box center [63, 71] width 13 height 13
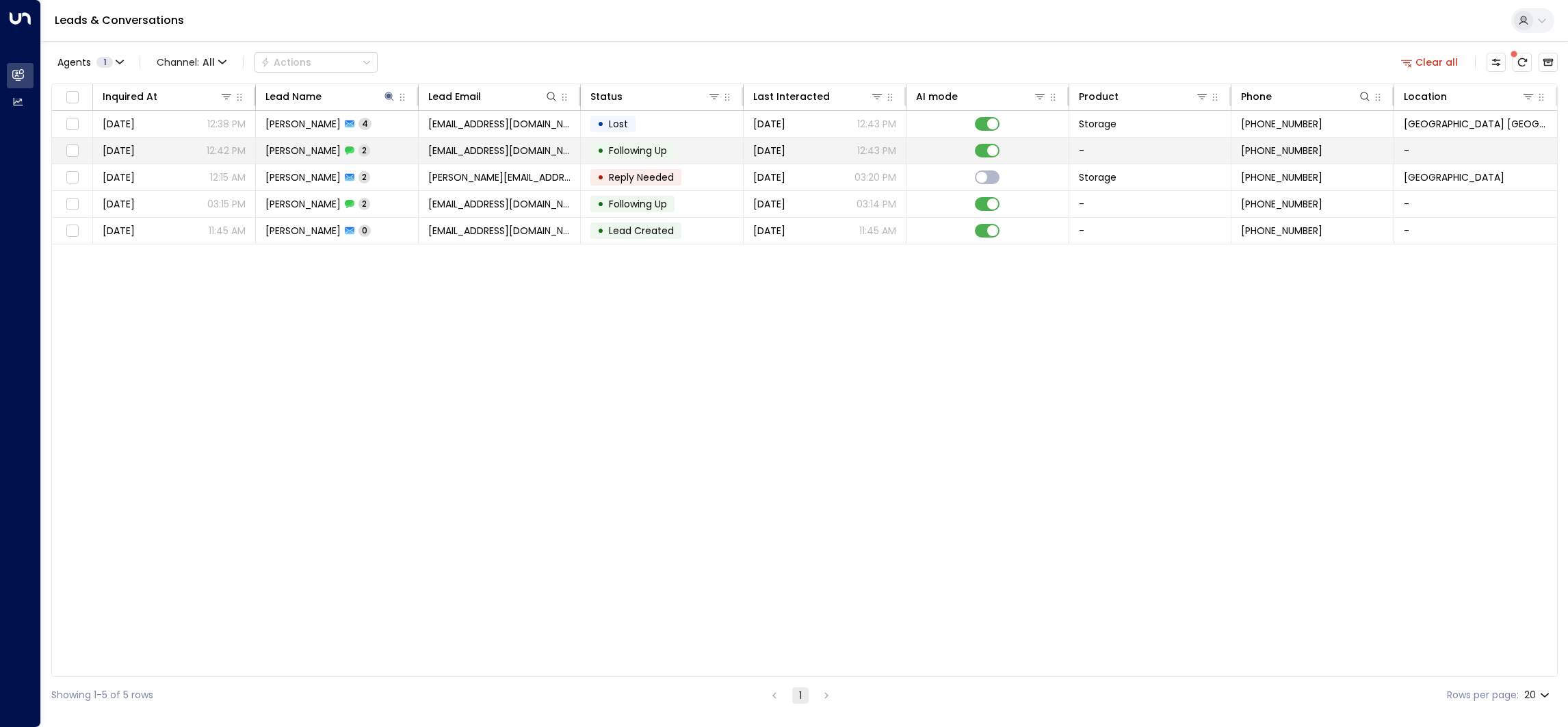
click at [293, 158] on td "[PERSON_NAME] 2" at bounding box center [337, 151] width 163 height 26
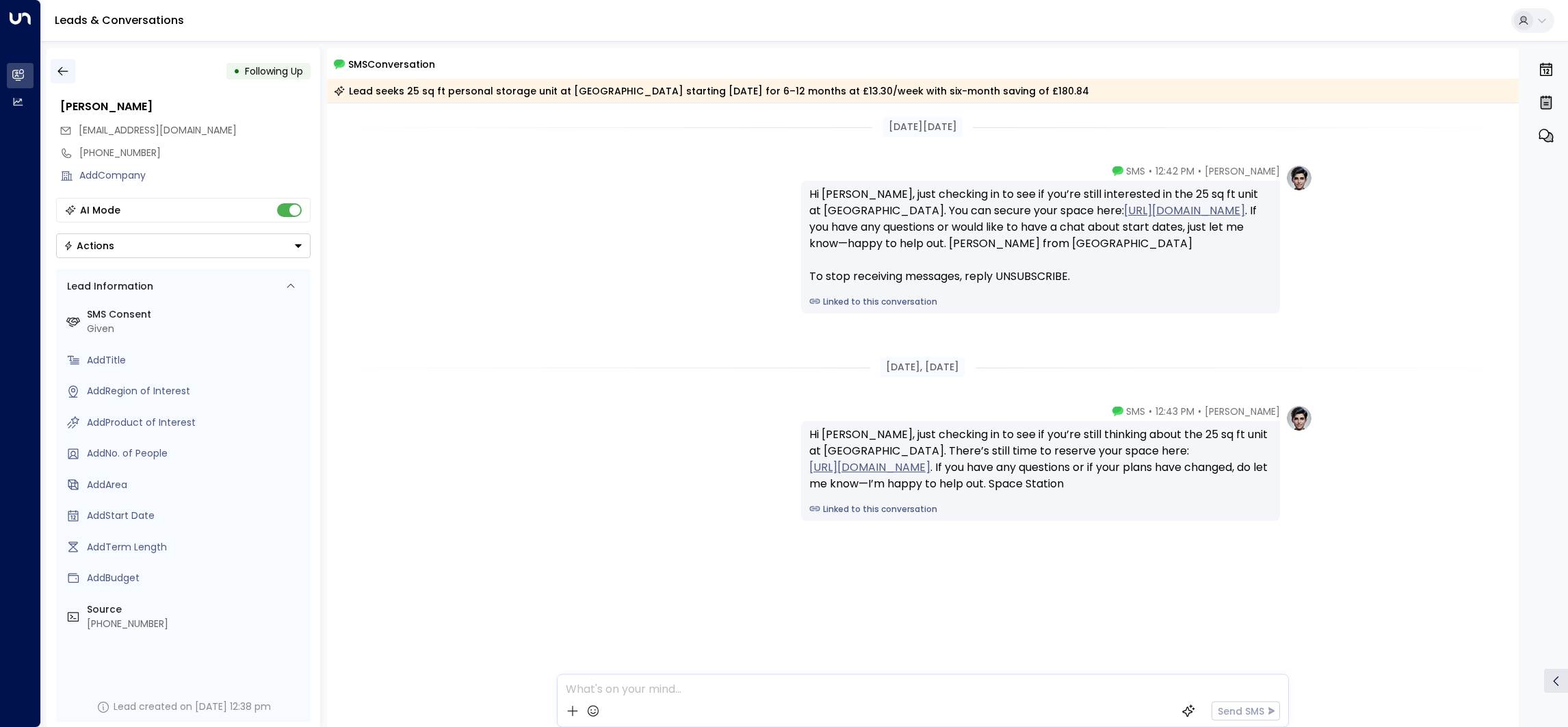
click at [59, 62] on button "button" at bounding box center [63, 71] width 25 height 25
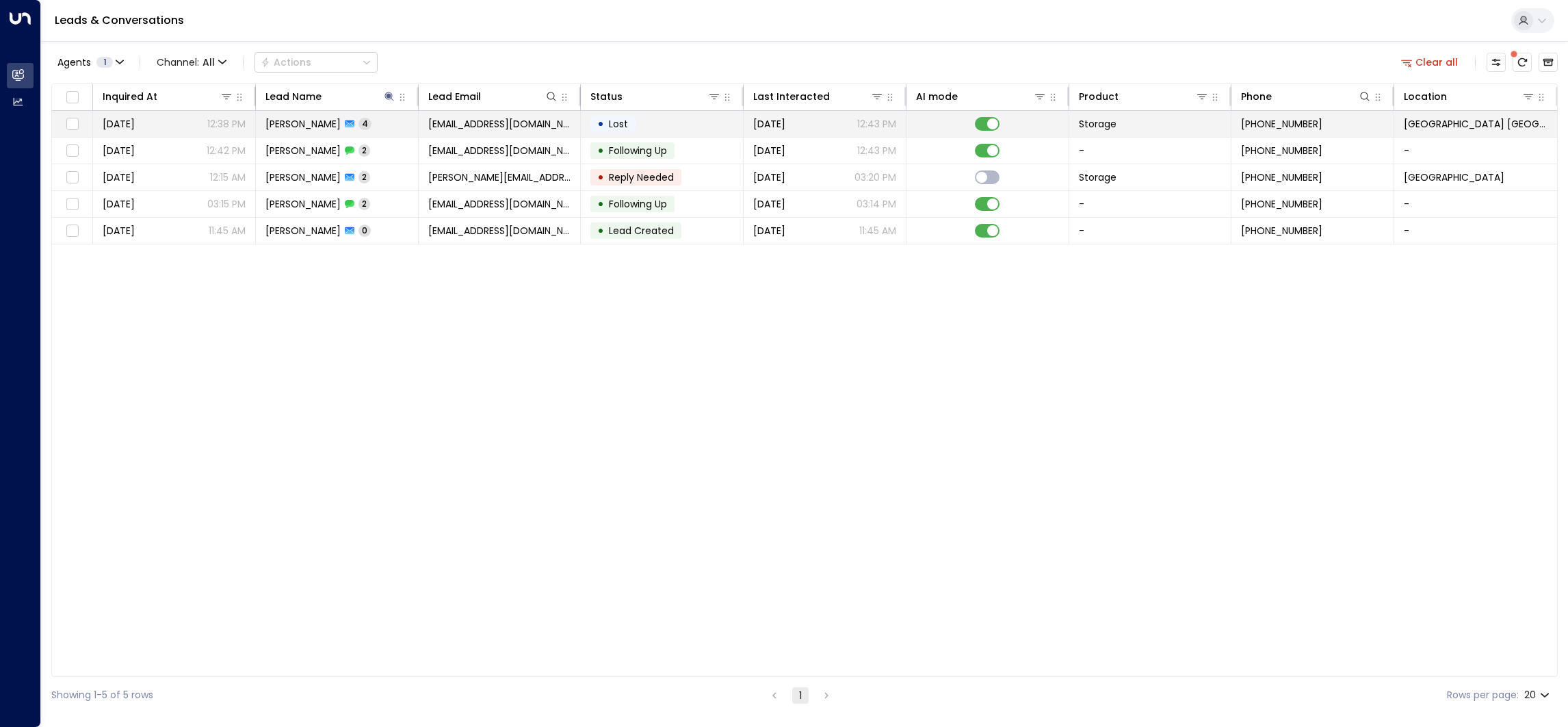
click at [276, 122] on span "[PERSON_NAME]" at bounding box center [303, 124] width 75 height 13
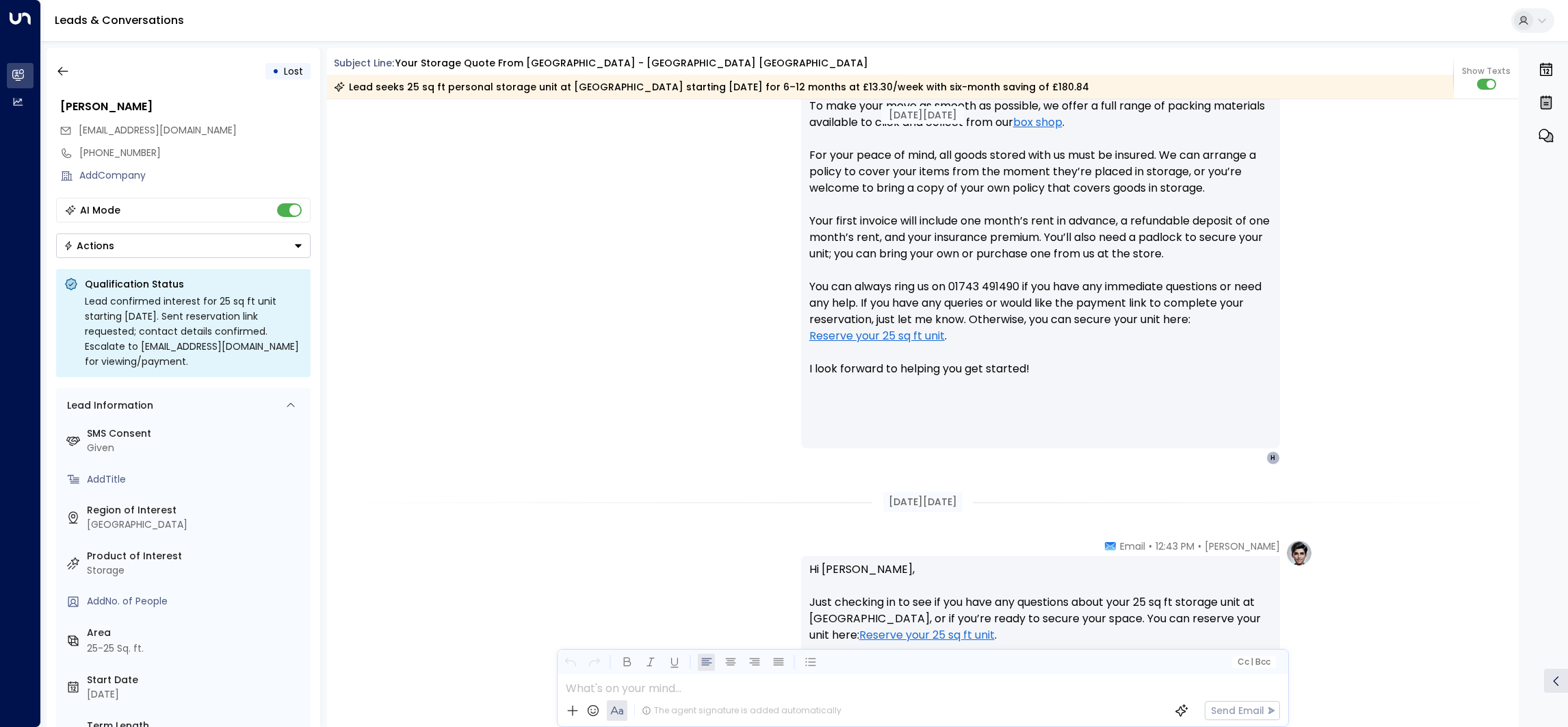
scroll to position [1334, 0]
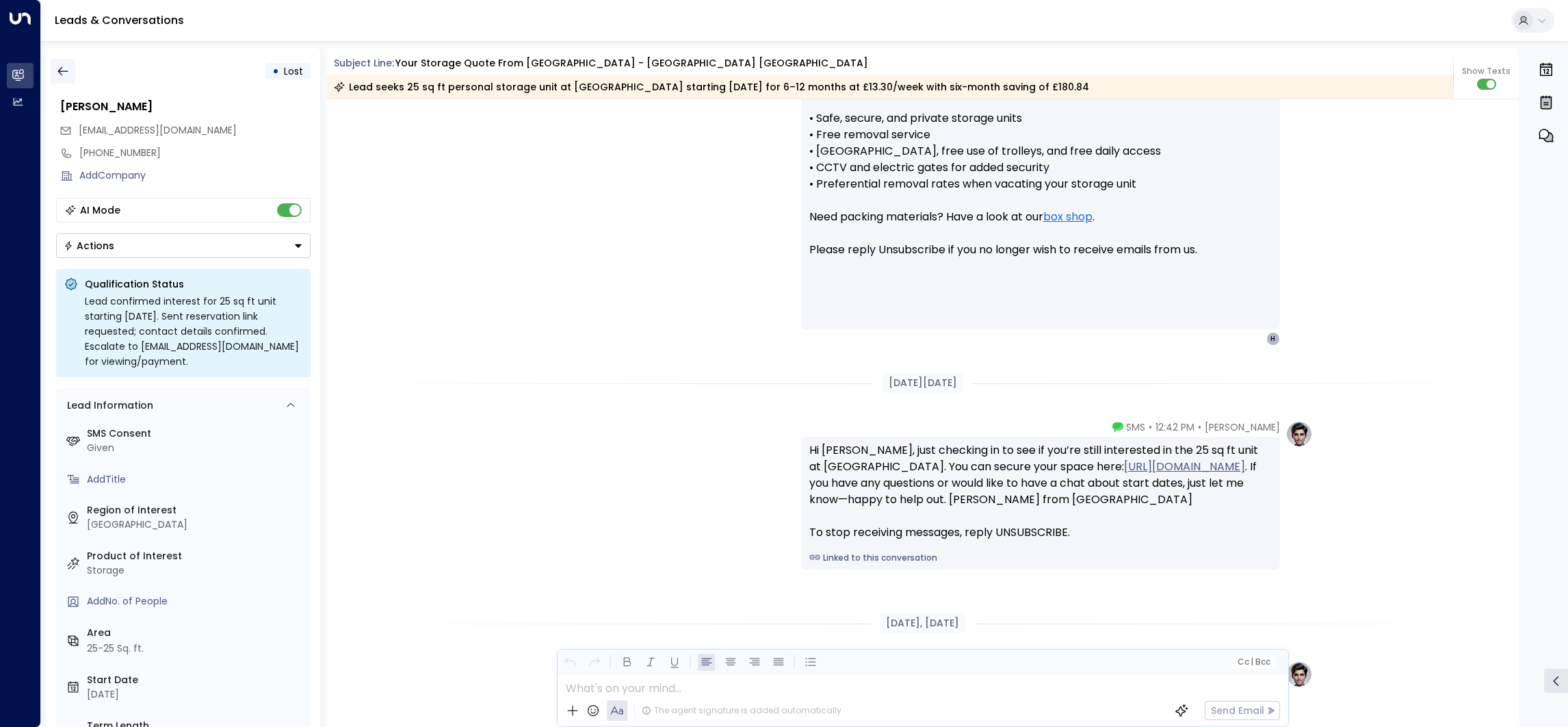
click at [67, 76] on icon "button" at bounding box center [63, 71] width 13 height 13
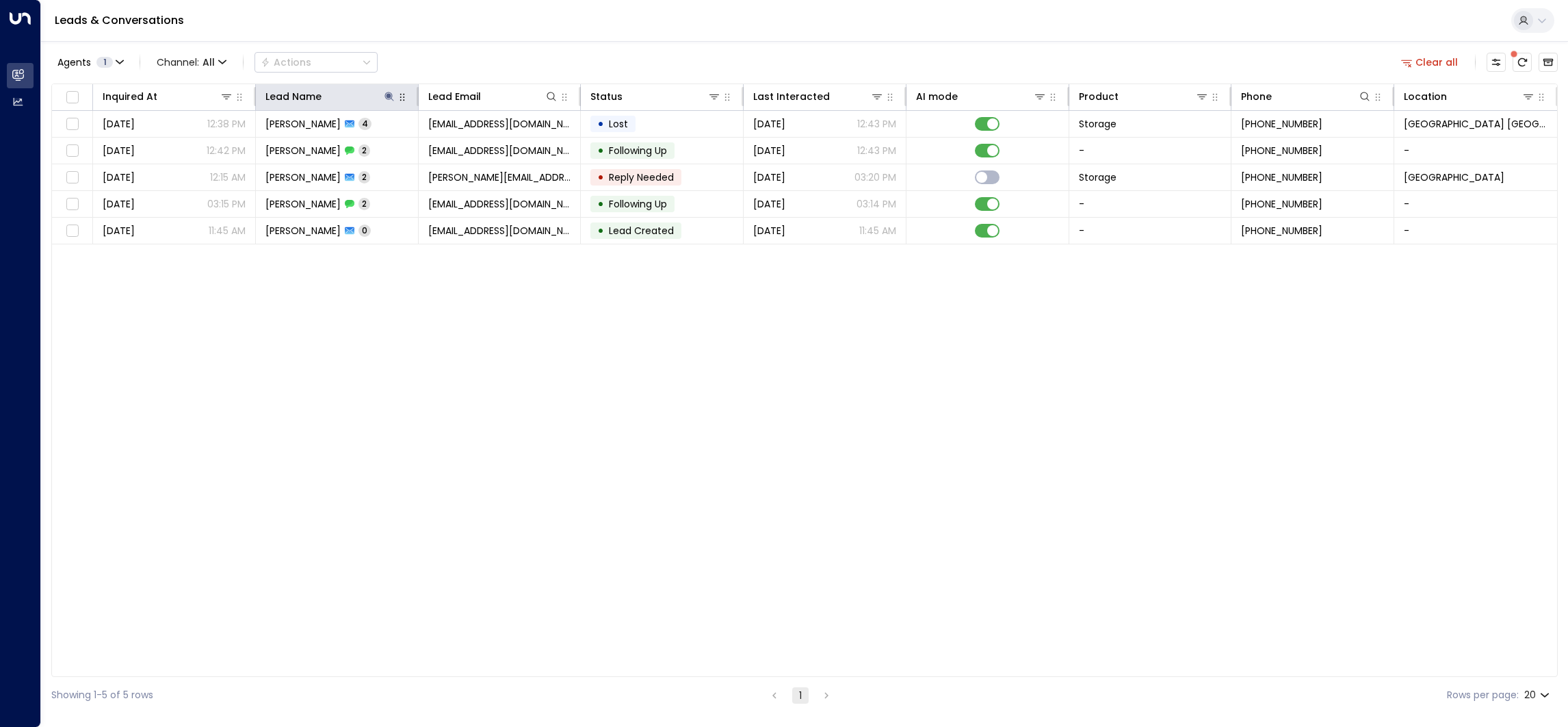
click at [396, 100] on button "button" at bounding box center [402, 97] width 13 height 13
click at [384, 100] on icon at bounding box center [389, 96] width 11 height 11
click at [470, 146] on icon "button" at bounding box center [474, 146] width 9 height 9
click at [405, 142] on input "text" at bounding box center [390, 146] width 189 height 25
paste input "******"
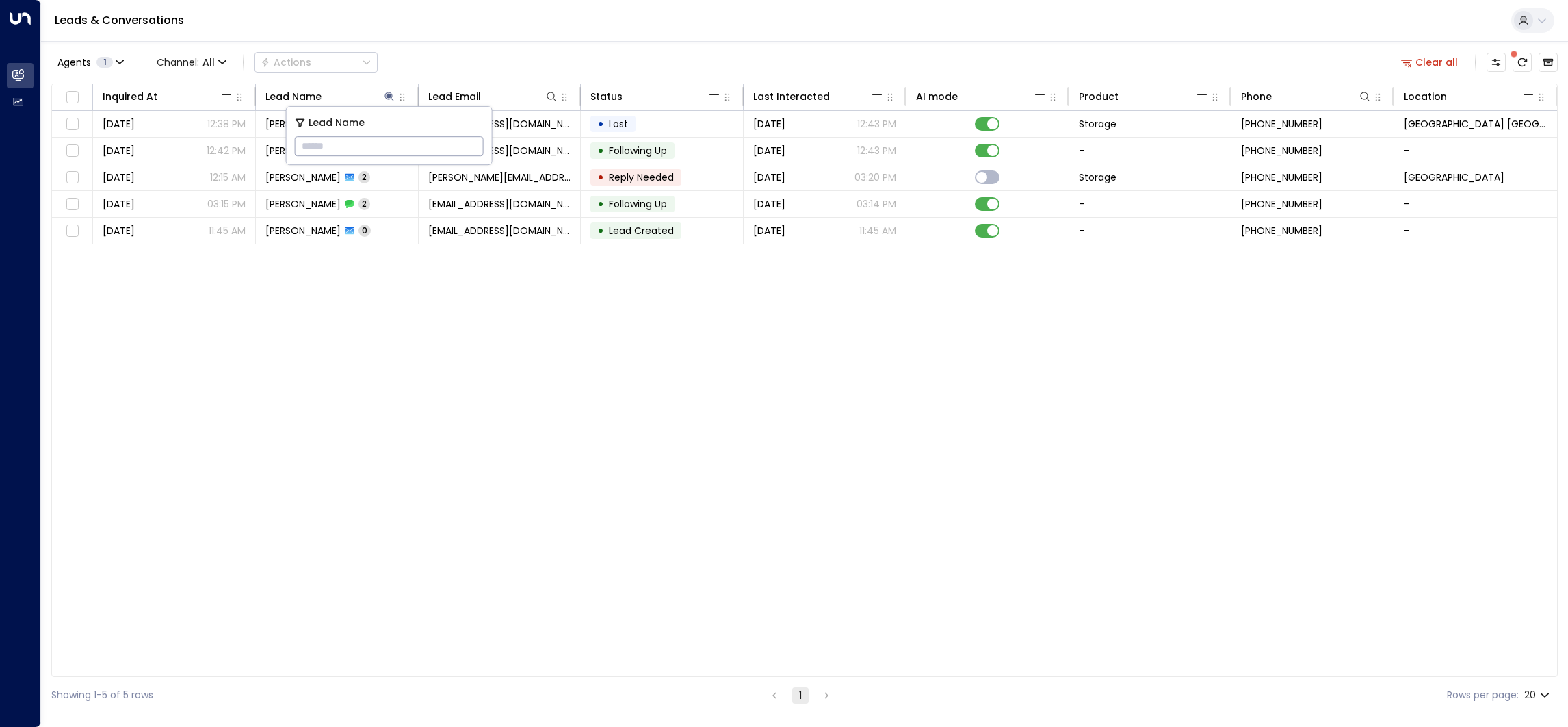
type input "******"
click at [461, 62] on div "Agents 1 Channel: All Actions Clear all" at bounding box center [804, 62] width 1507 height 28
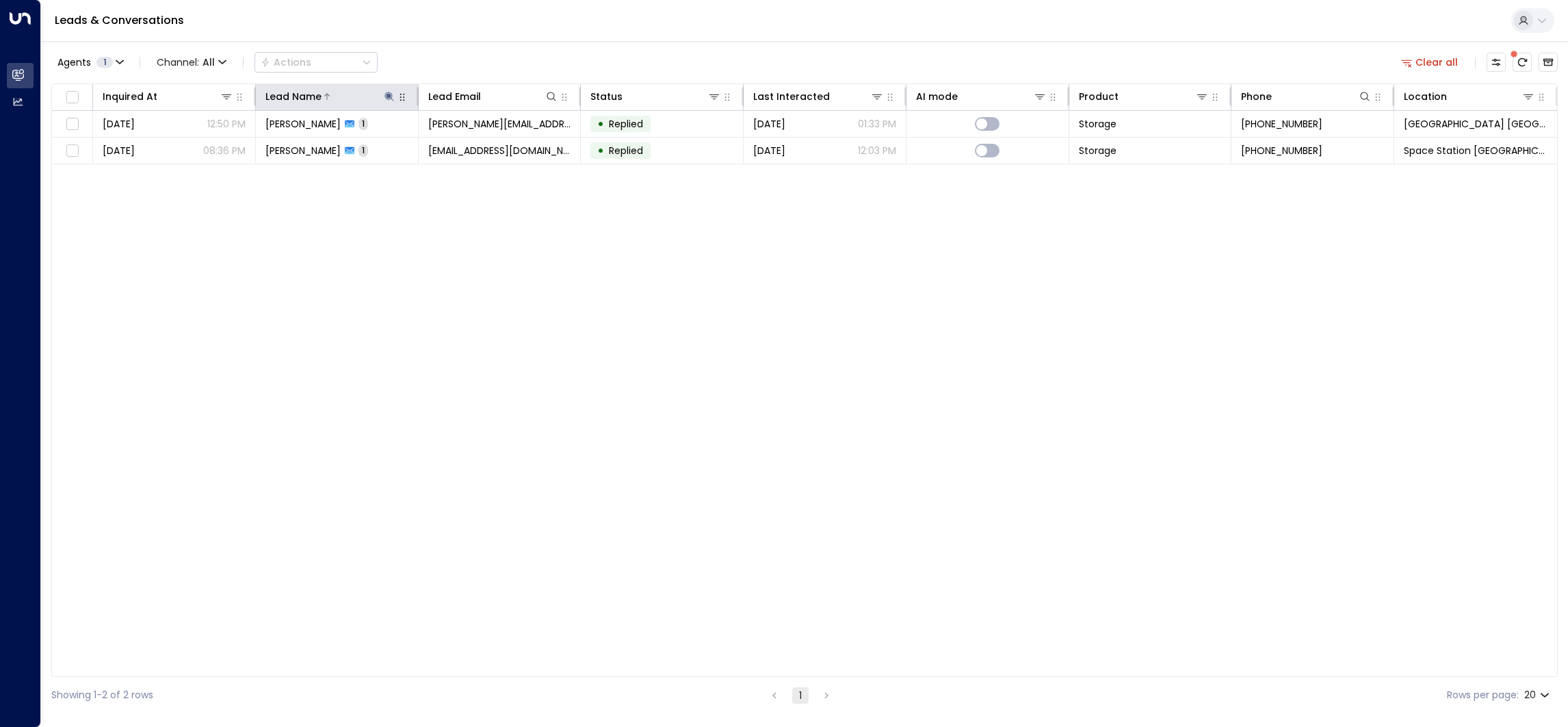
click at [392, 97] on icon at bounding box center [389, 96] width 11 height 11
click at [473, 148] on icon "button" at bounding box center [474, 146] width 9 height 9
click at [470, 58] on div "Agents 1 Channel: All Actions Clear all" at bounding box center [804, 62] width 1507 height 28
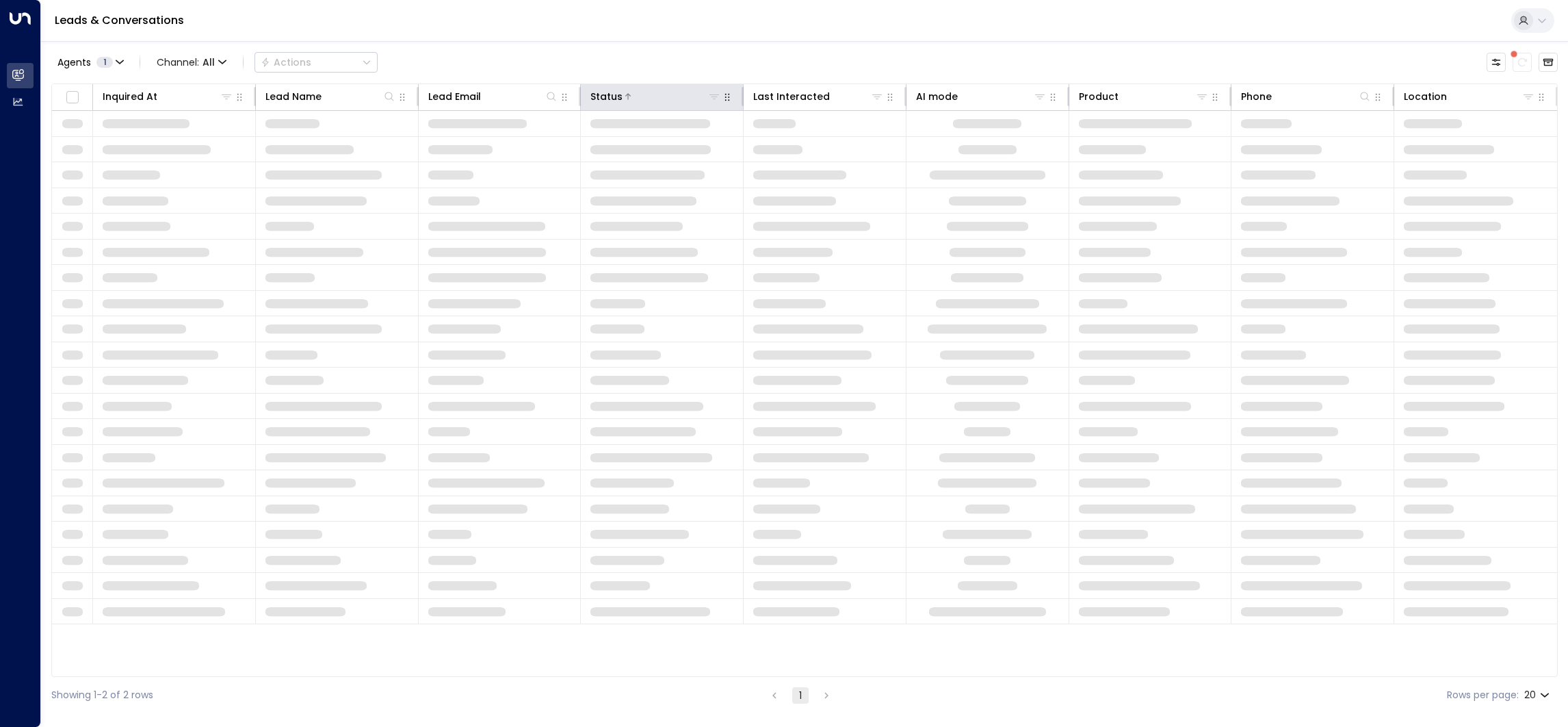
click at [712, 97] on icon at bounding box center [714, 96] width 11 height 11
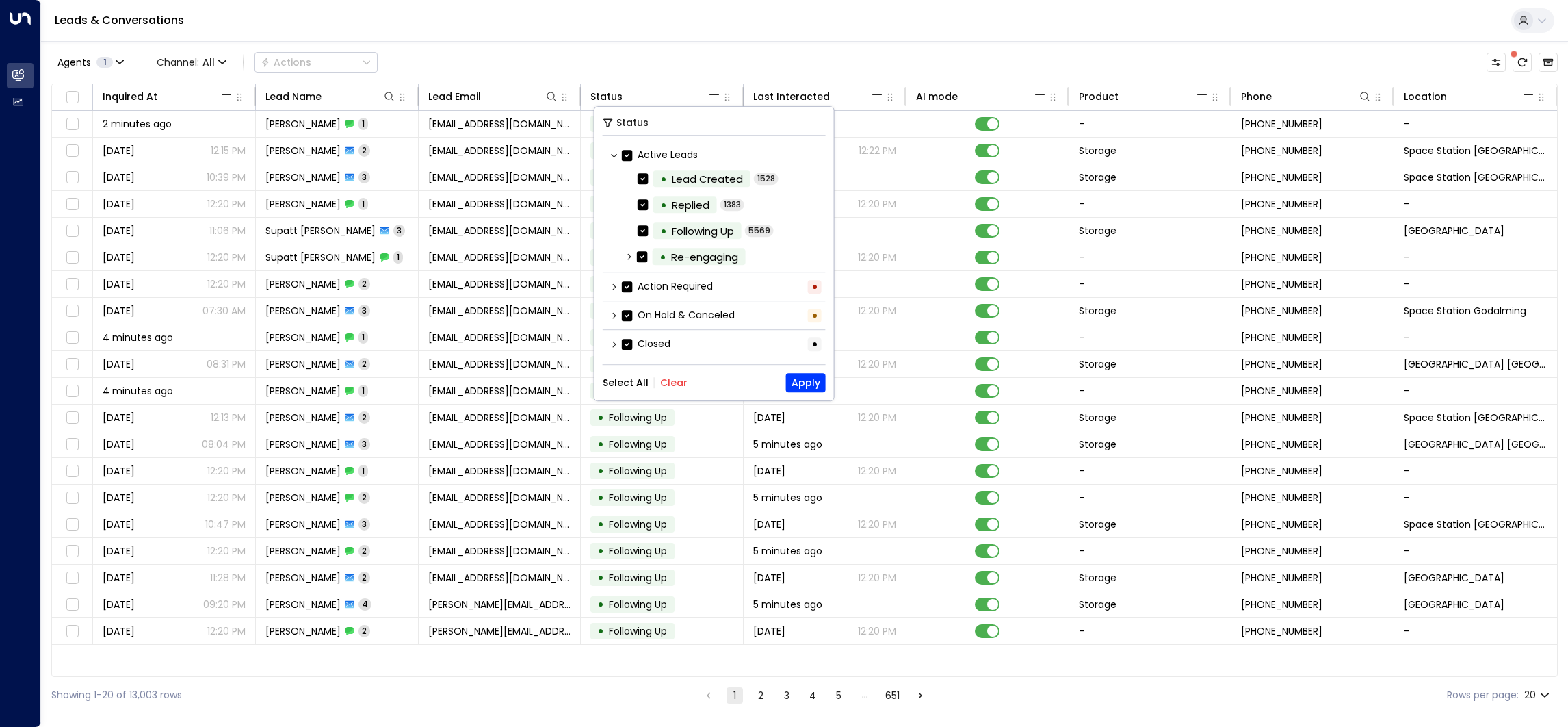
click at [663, 384] on button "Clear" at bounding box center [673, 382] width 28 height 11
click at [647, 270] on div "Active Leads • Lead Created 1528 • Replied 1383 • Following Up 5569 • Re-engagi…" at bounding box center [715, 250] width 223 height 211
click at [638, 286] on label "Action Required" at bounding box center [667, 286] width 91 height 14
click at [801, 381] on button "Apply" at bounding box center [805, 383] width 40 height 19
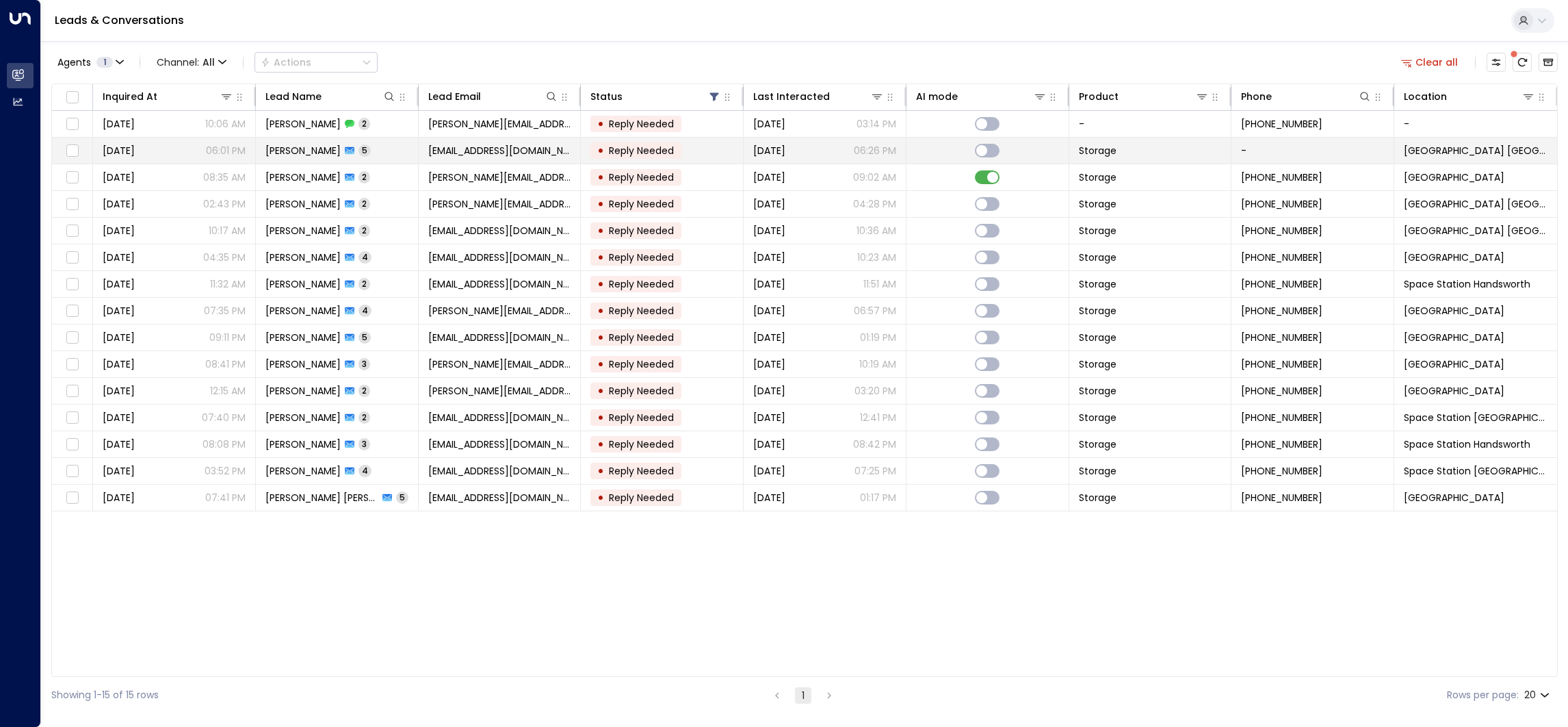
click at [718, 154] on td "• Reply Needed" at bounding box center [662, 151] width 163 height 26
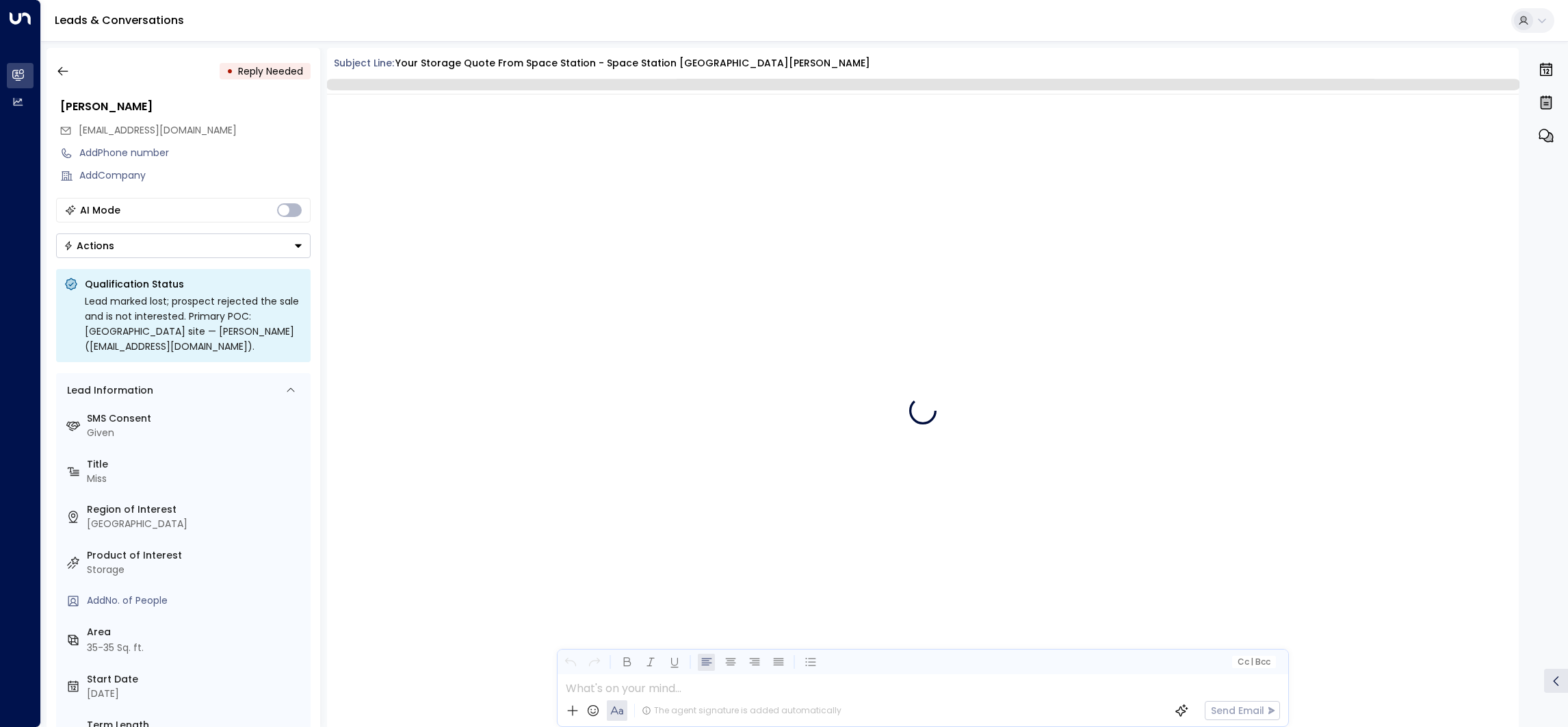
scroll to position [1517, 0]
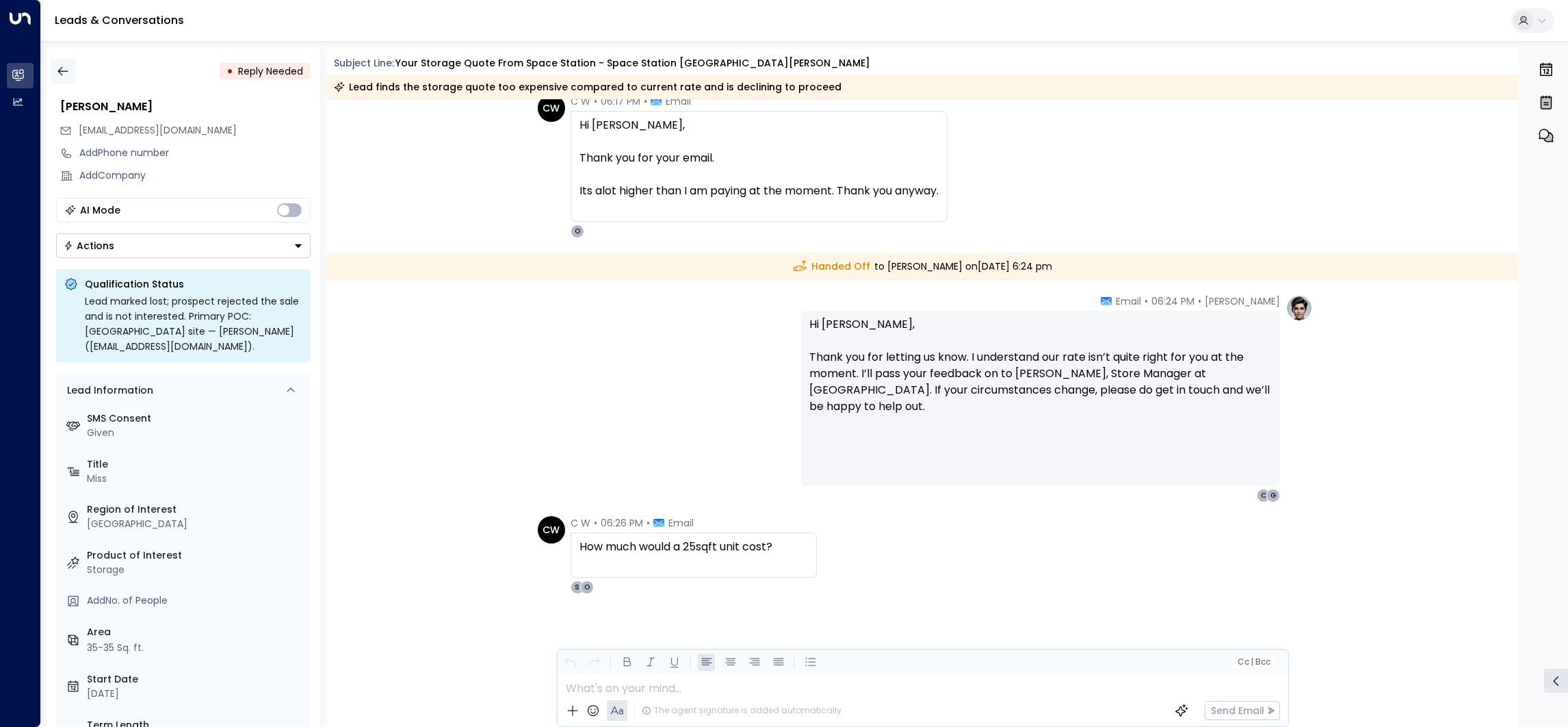
click at [58, 67] on icon "button" at bounding box center [63, 71] width 13 height 13
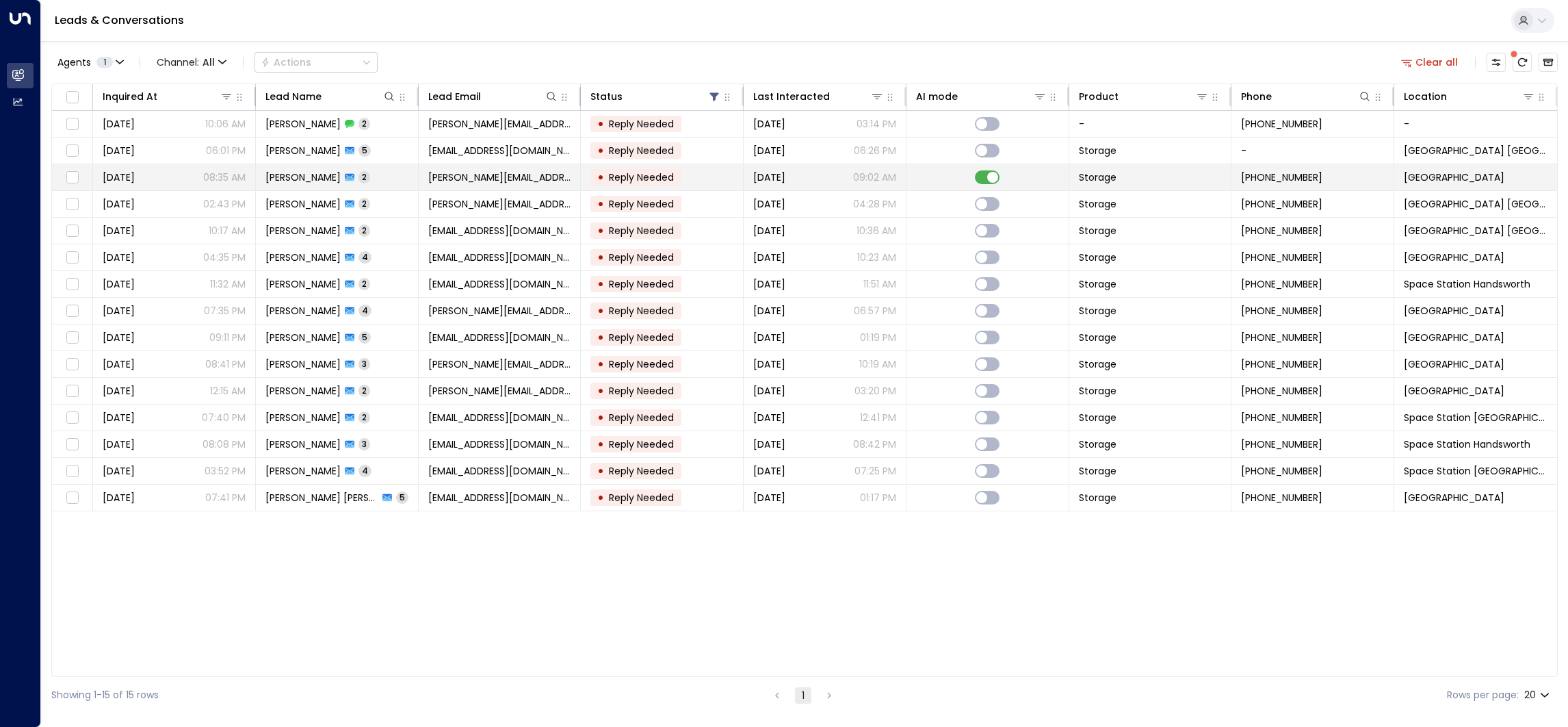
click at [572, 178] on td "[PERSON_NAME][EMAIL_ADDRESS][PERSON_NAME][DOMAIN_NAME]" at bounding box center [500, 177] width 163 height 26
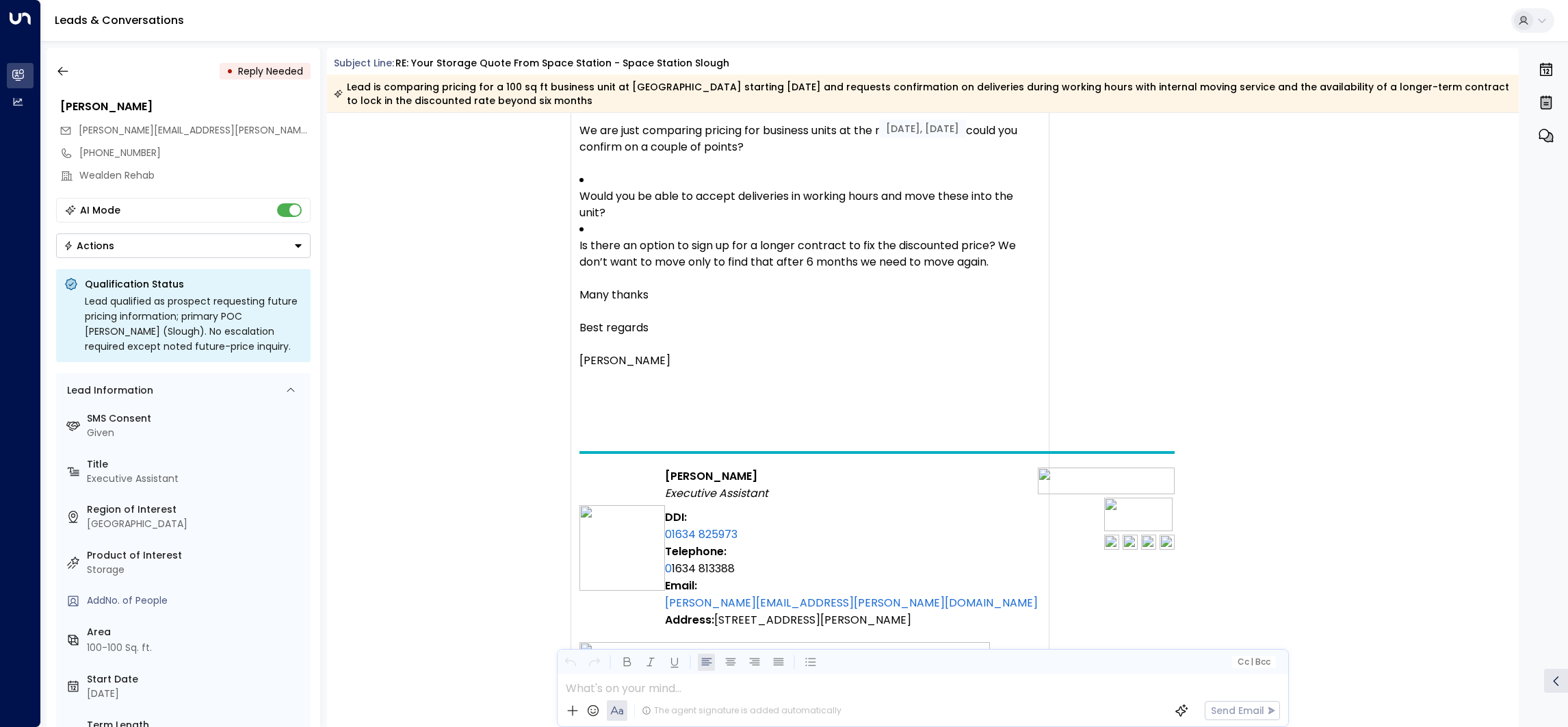
scroll to position [1188, 0]
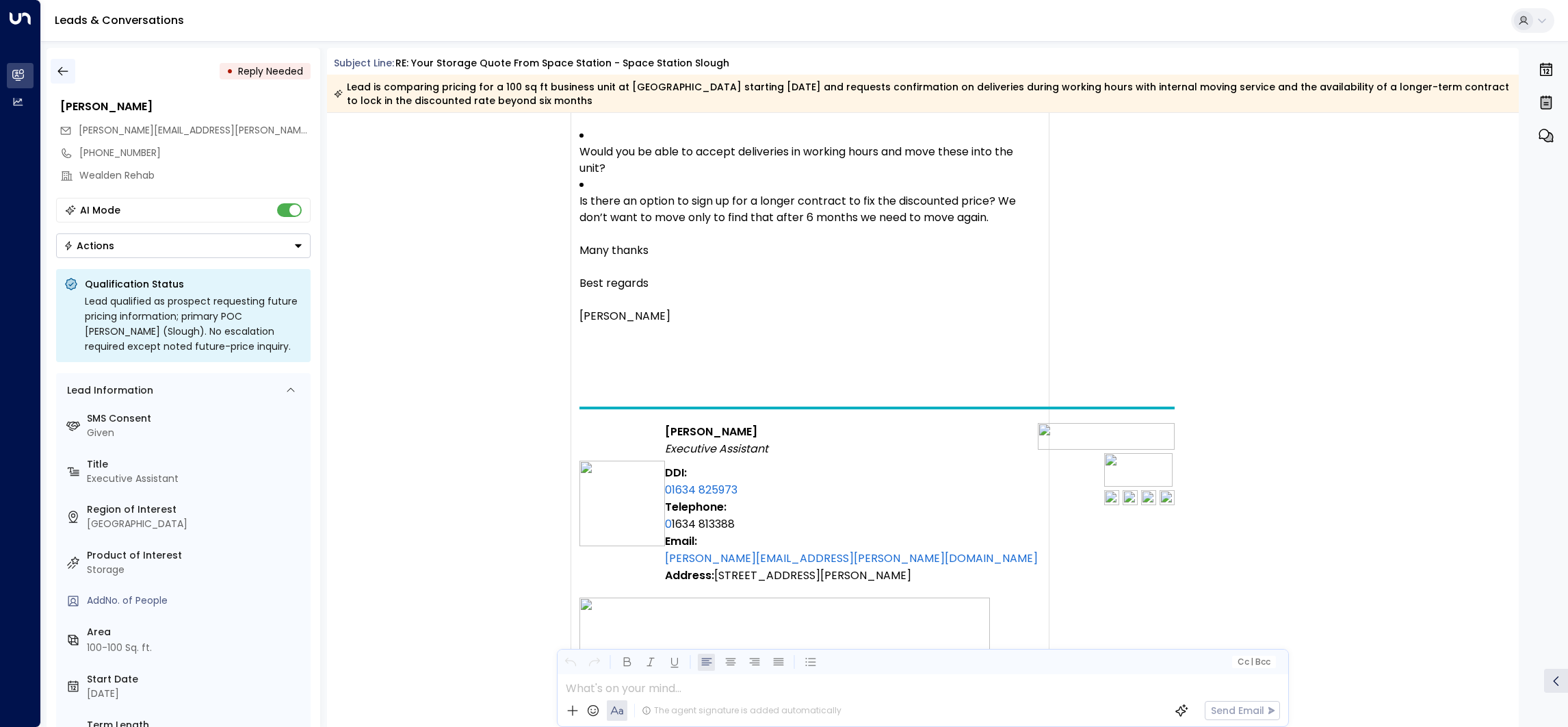
click at [64, 69] on icon "button" at bounding box center [63, 71] width 13 height 13
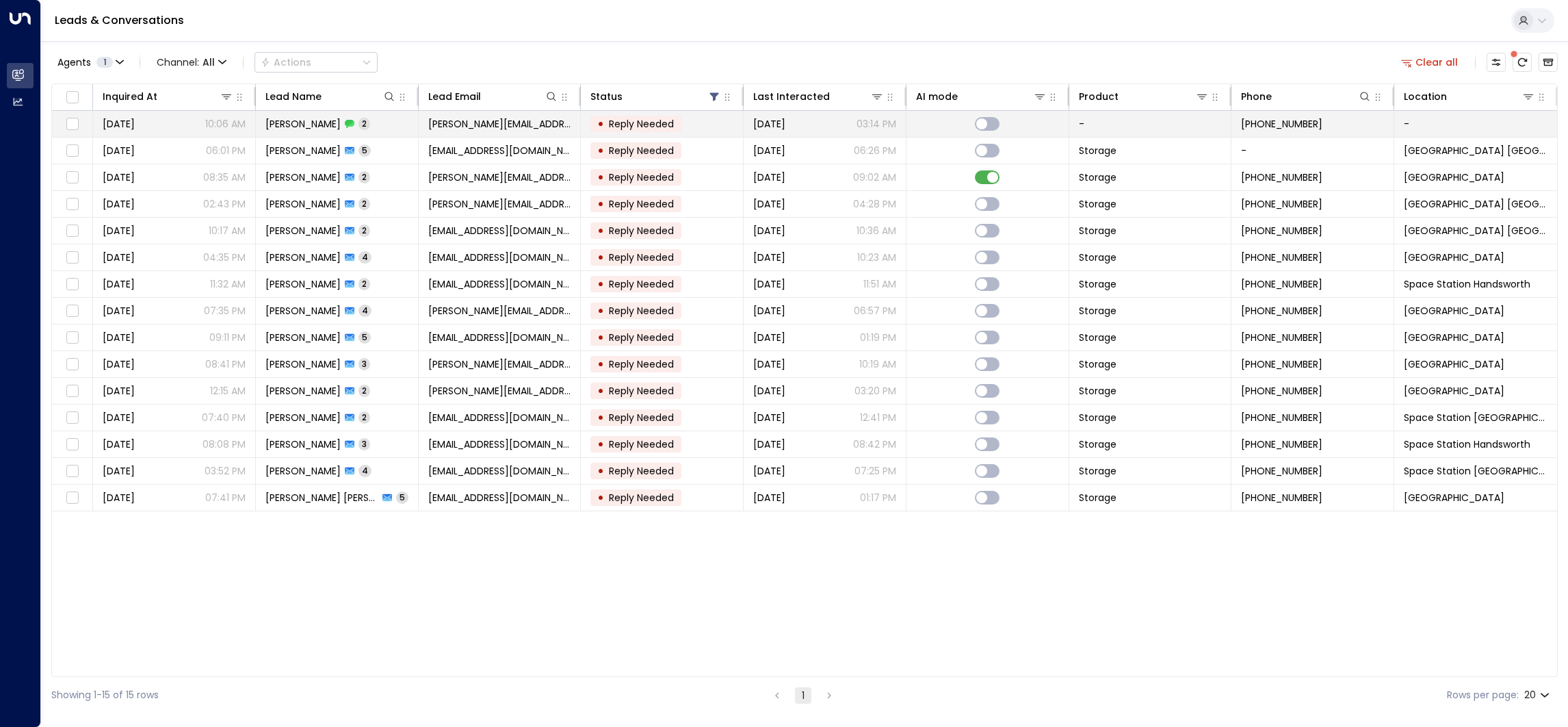
click at [560, 121] on span "[PERSON_NAME][EMAIL_ADDRESS][PERSON_NAME][DOMAIN_NAME]" at bounding box center [500, 124] width 143 height 13
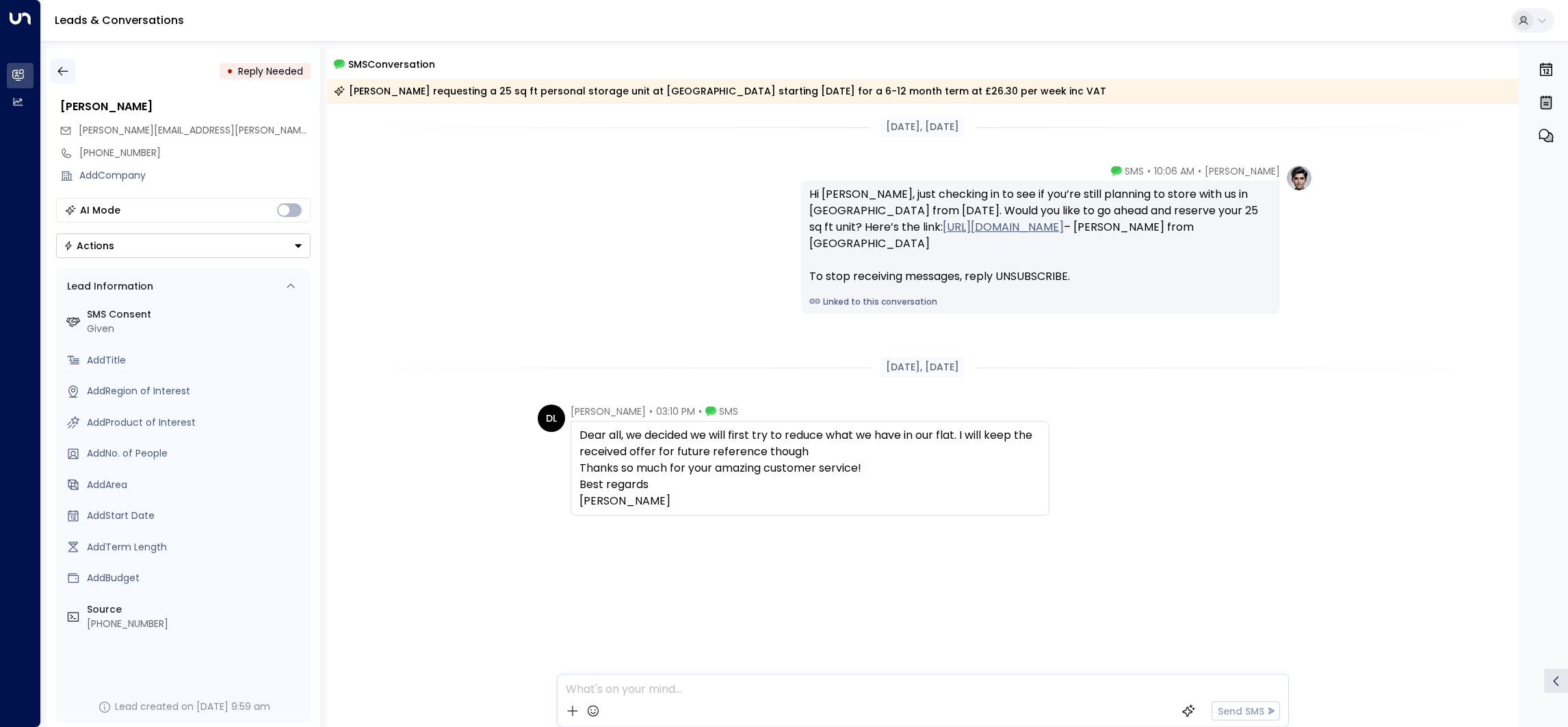
click at [67, 64] on icon "button" at bounding box center [63, 71] width 13 height 13
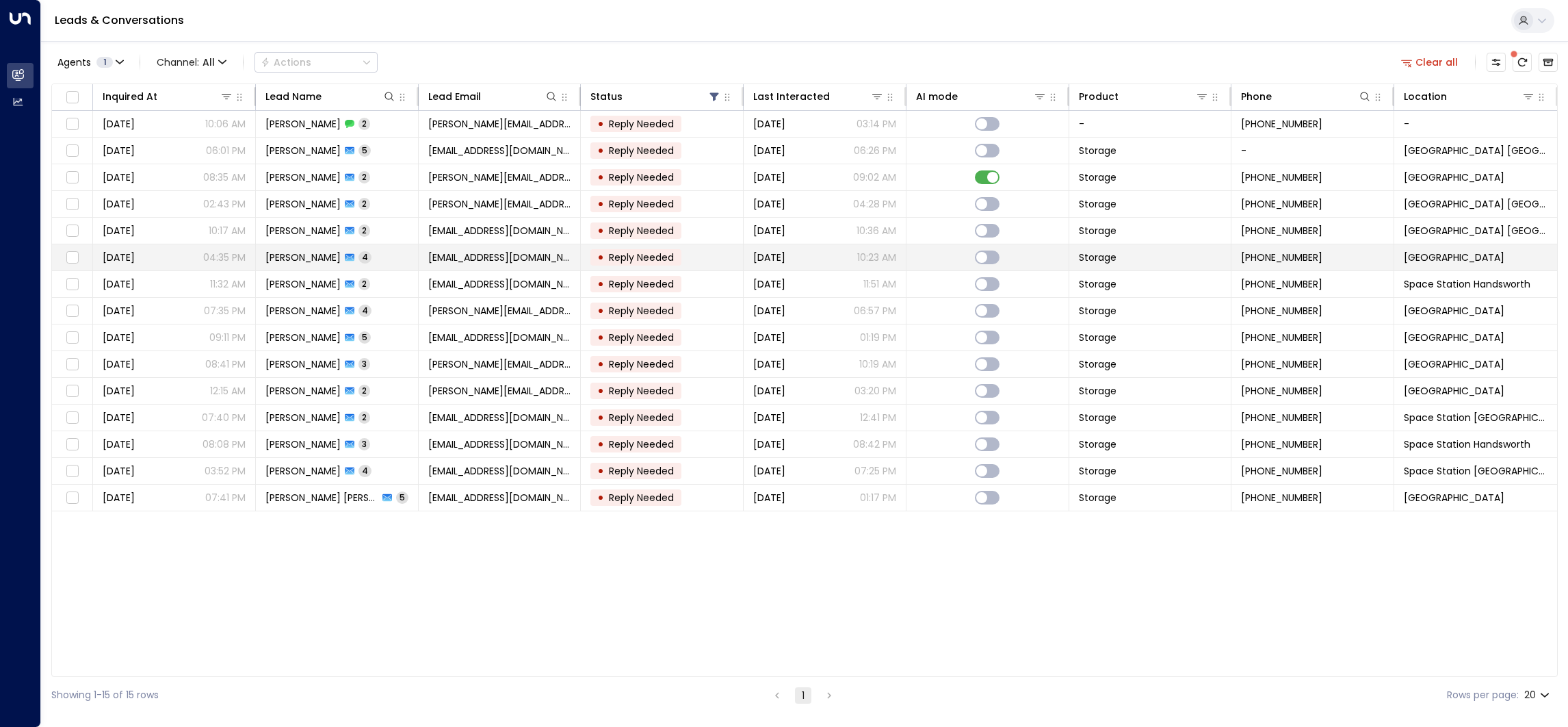
click at [437, 254] on span "[EMAIL_ADDRESS][DOMAIN_NAME]" at bounding box center [500, 257] width 143 height 13
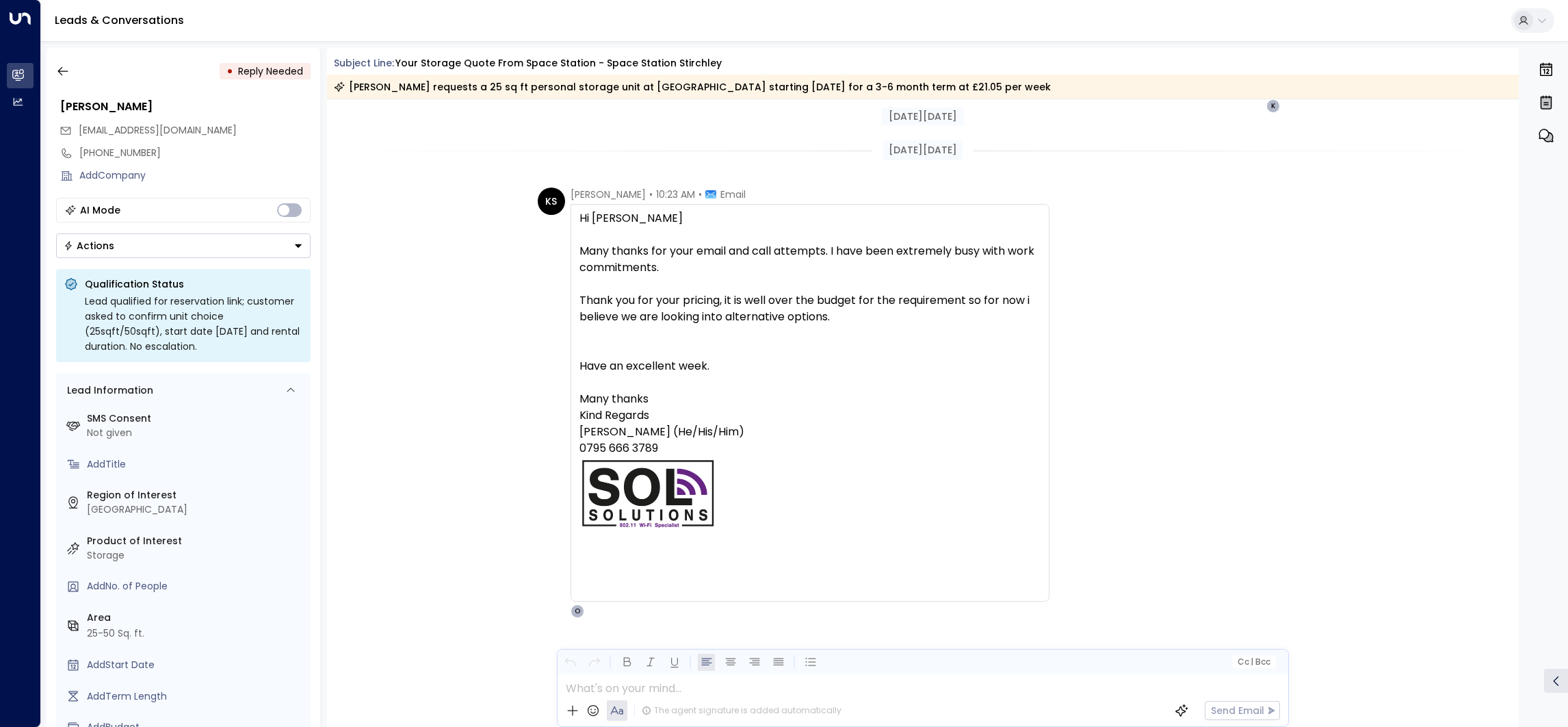
scroll to position [1656, 0]
drag, startPoint x: 56, startPoint y: 67, endPoint x: 601, endPoint y: 1, distance: 549.0
click at [56, 67] on icon "button" at bounding box center [63, 71] width 13 height 13
